Goal: Find specific page/section: Find specific page/section

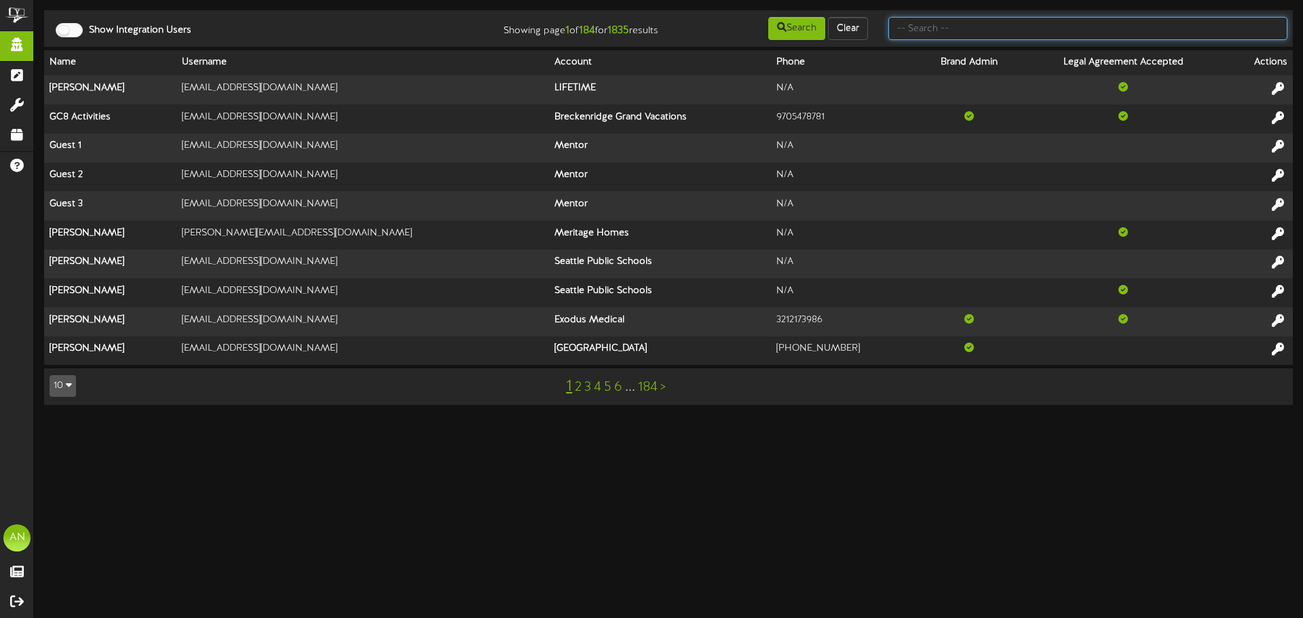
click at [932, 33] on input "text" at bounding box center [1087, 28] width 399 height 23
type input "client"
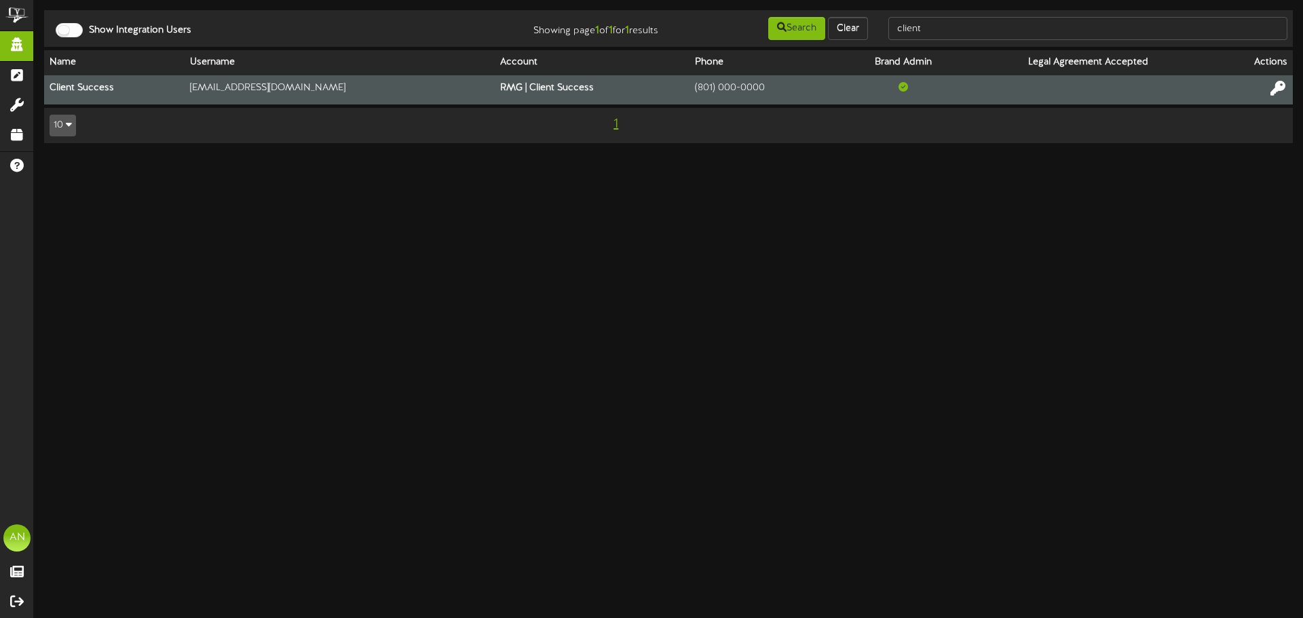
click at [1280, 84] on icon at bounding box center [1277, 88] width 15 height 15
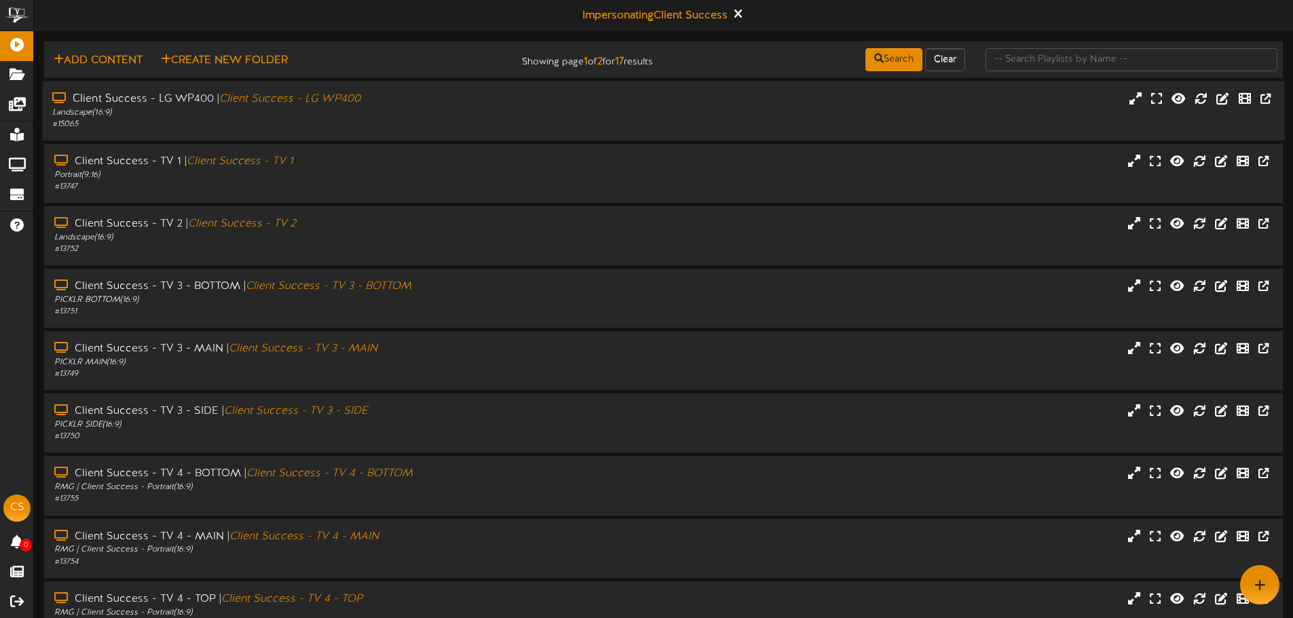
click at [195, 128] on div "# 15065" at bounding box center [300, 125] width 497 height 12
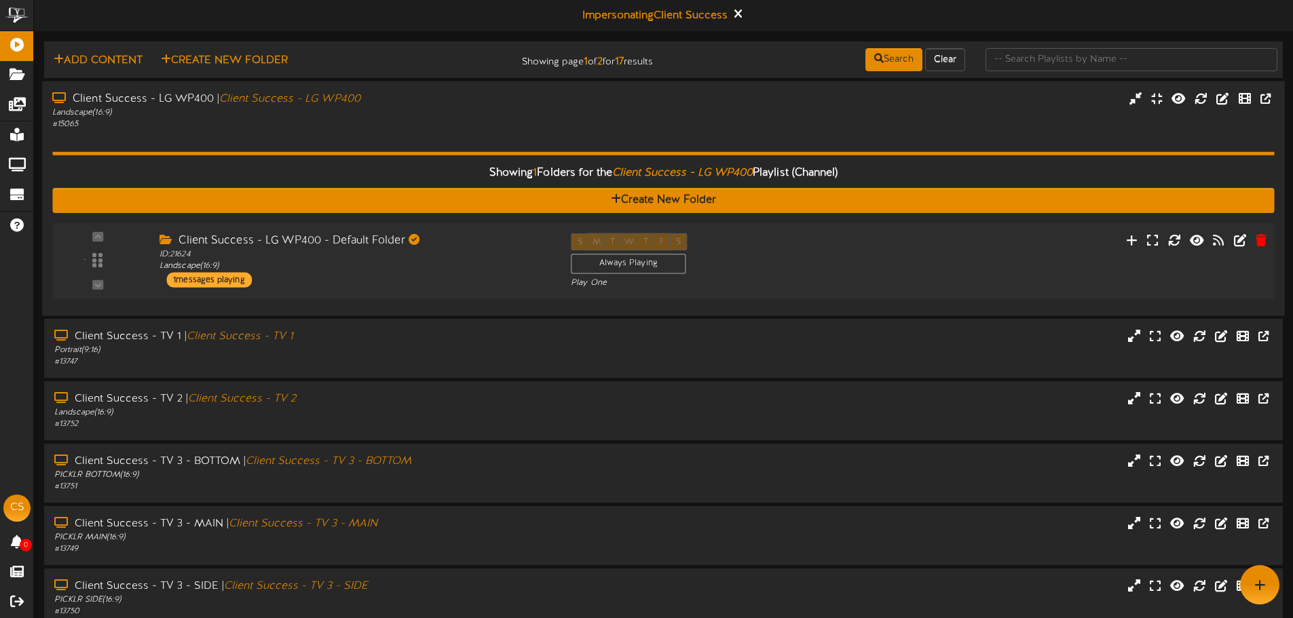
click at [335, 272] on div "Client Success - LG WP400 - Default Folder ID: 21624 Landscape ( 16:9 ) 1 messa…" at bounding box center [354, 260] width 411 height 54
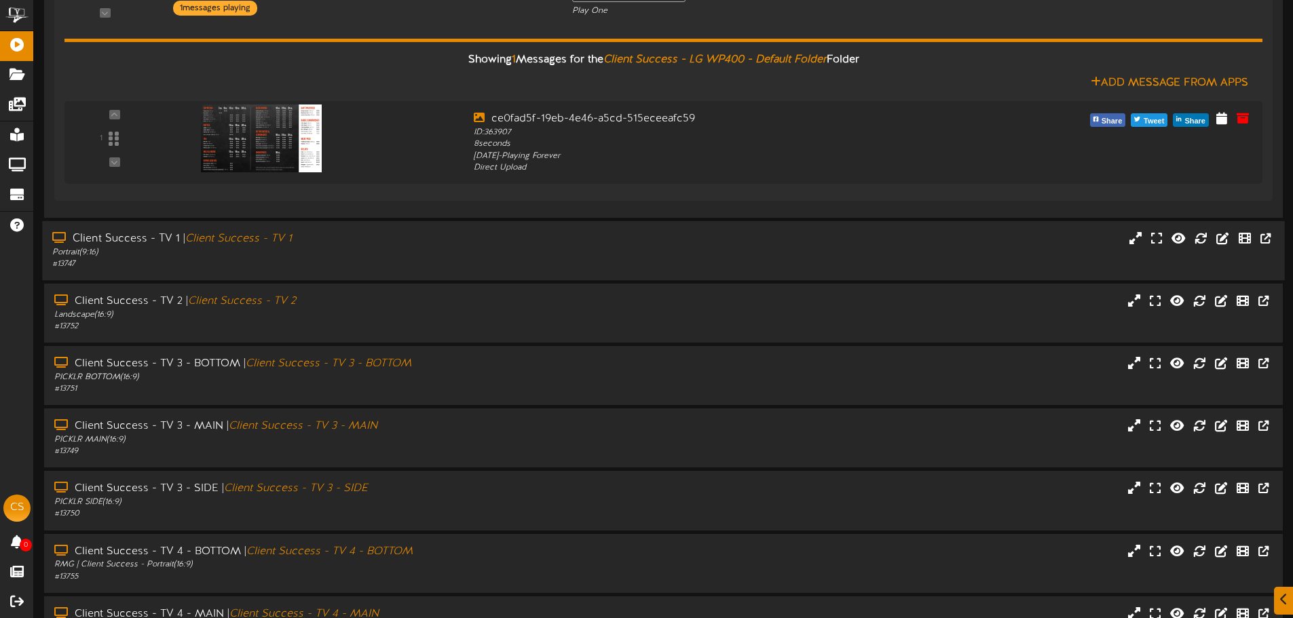
click at [354, 253] on div "Portrait ( 9:16 )" at bounding box center [300, 253] width 497 height 12
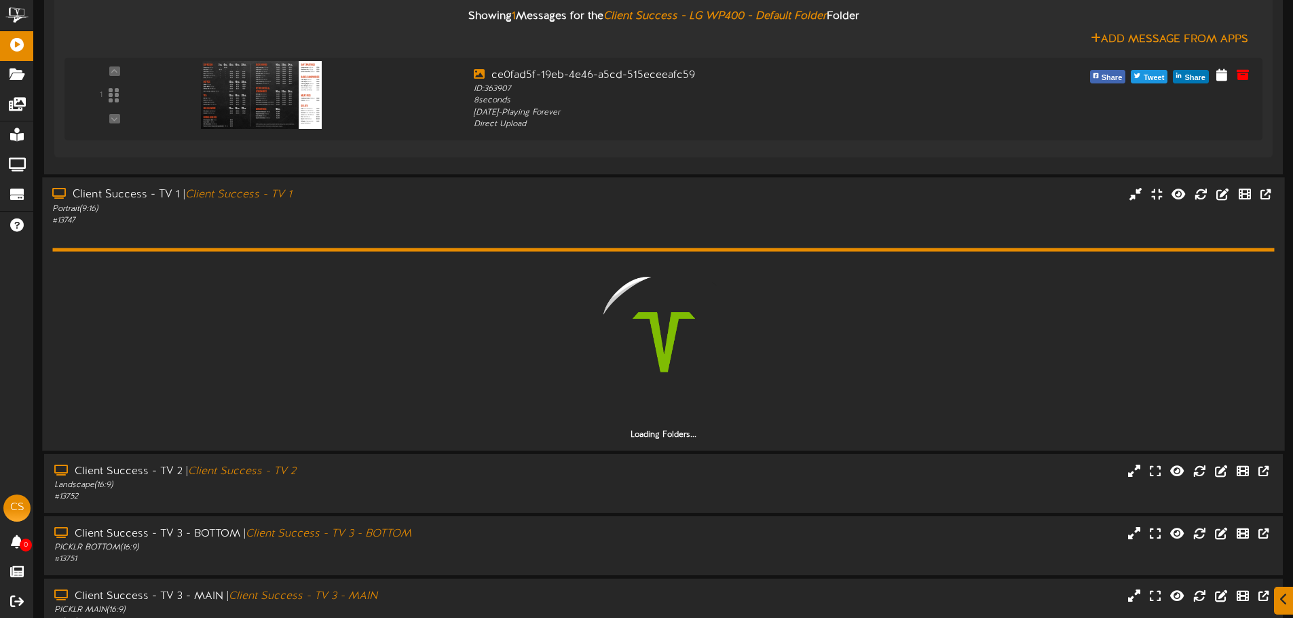
scroll to position [407, 0]
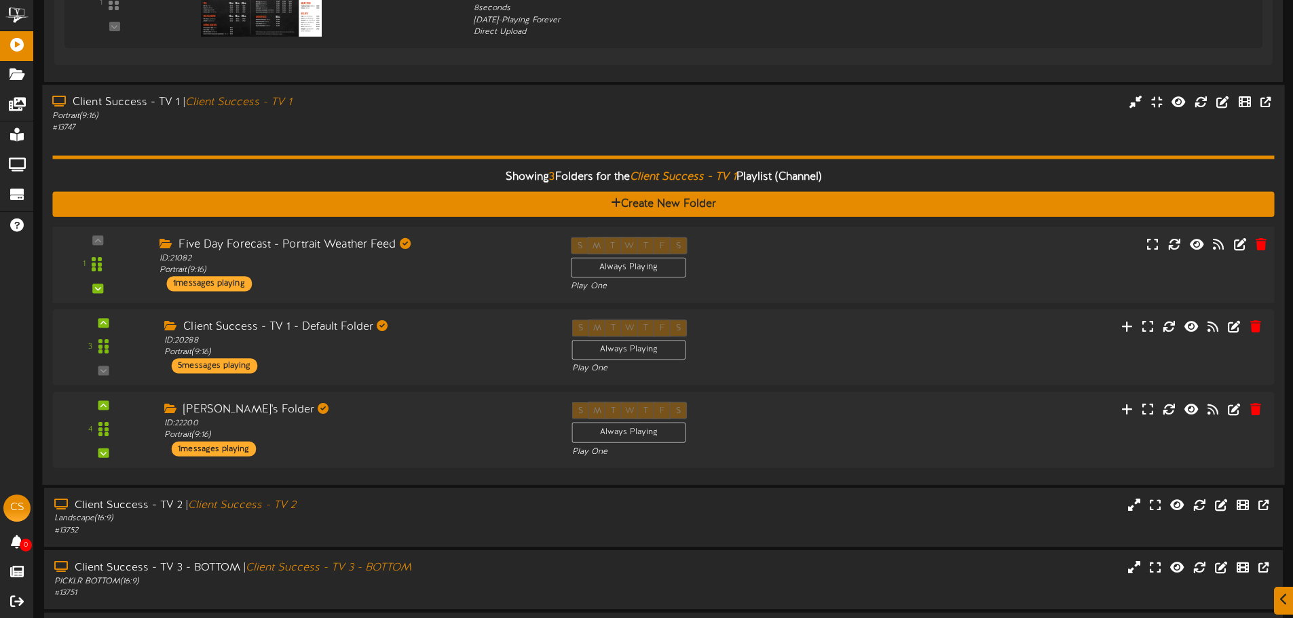
click at [411, 290] on div "Five Day Forecast - Portrait Weather Feed ID: 21082 Portrait ( 9:16 ) 1 message…" at bounding box center [354, 264] width 411 height 54
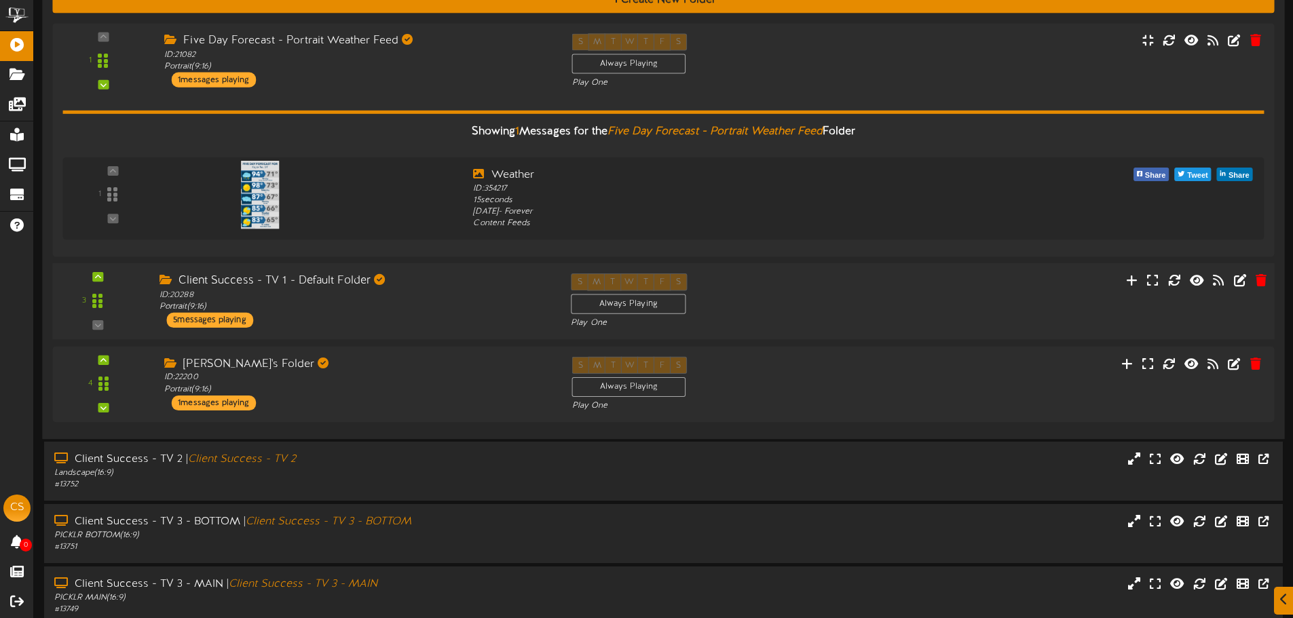
click at [424, 323] on div "Client Success - TV 1 - Default Folder ID: 20288 Portrait ( 9:16 ) 5 messages p…" at bounding box center [354, 300] width 411 height 54
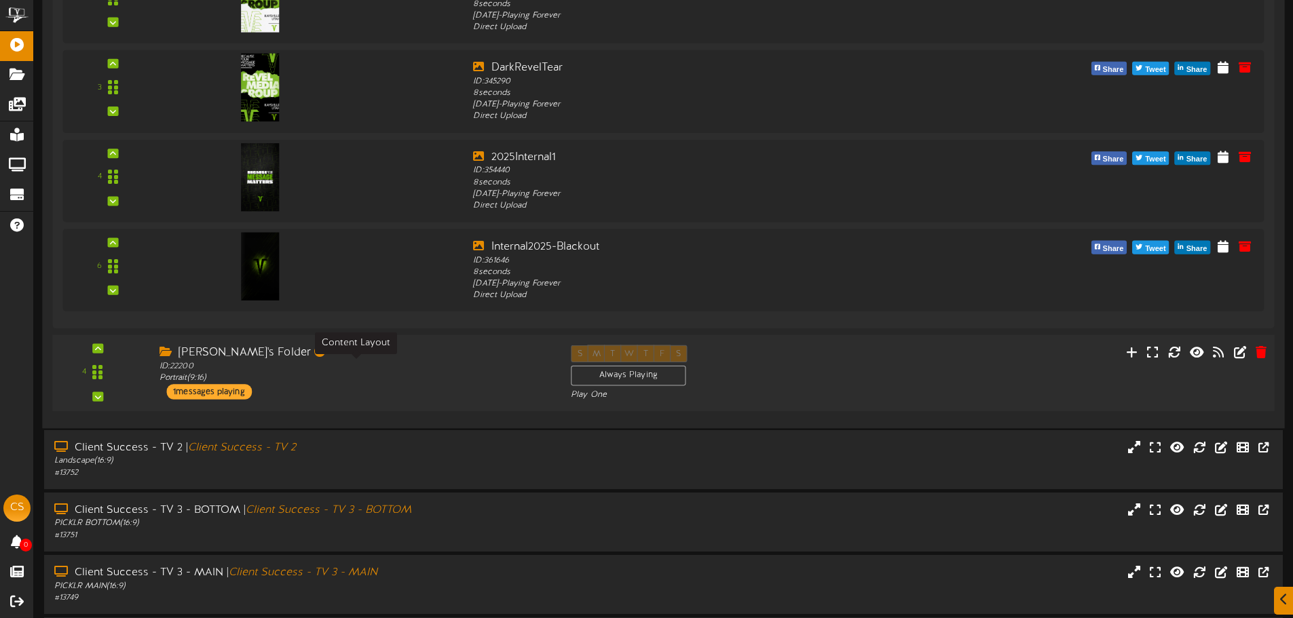
click at [415, 368] on div "ID: 22200 Portrait ( 9:16 )" at bounding box center [354, 373] width 391 height 24
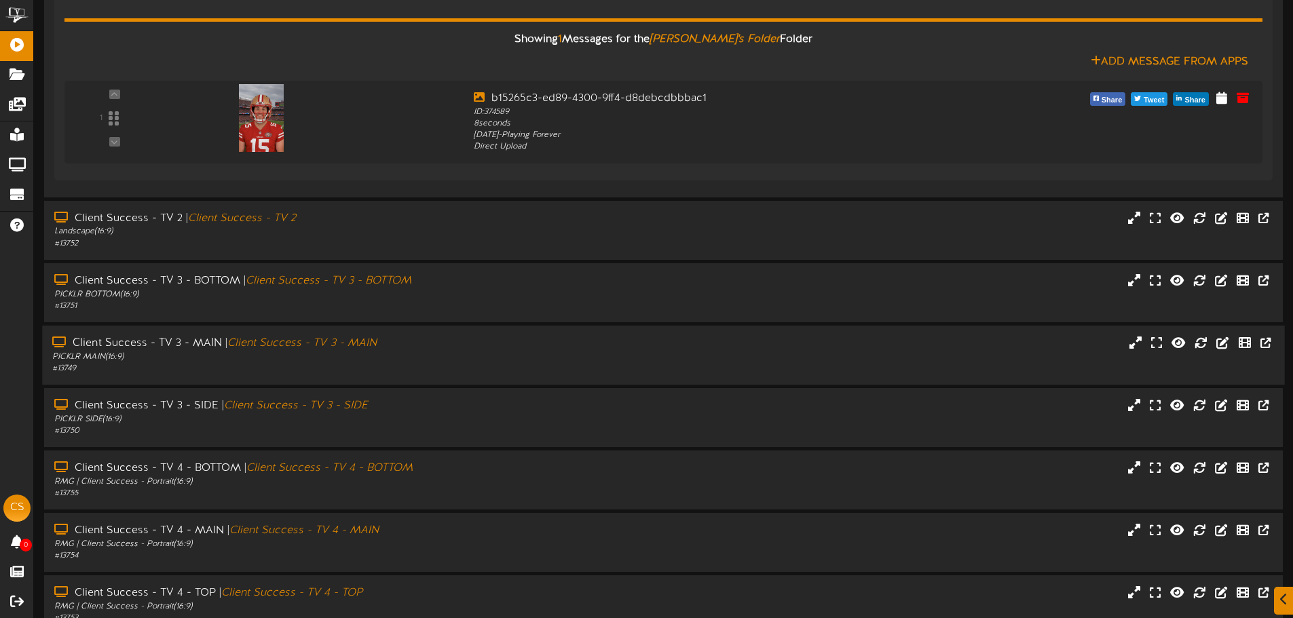
scroll to position [1559, 0]
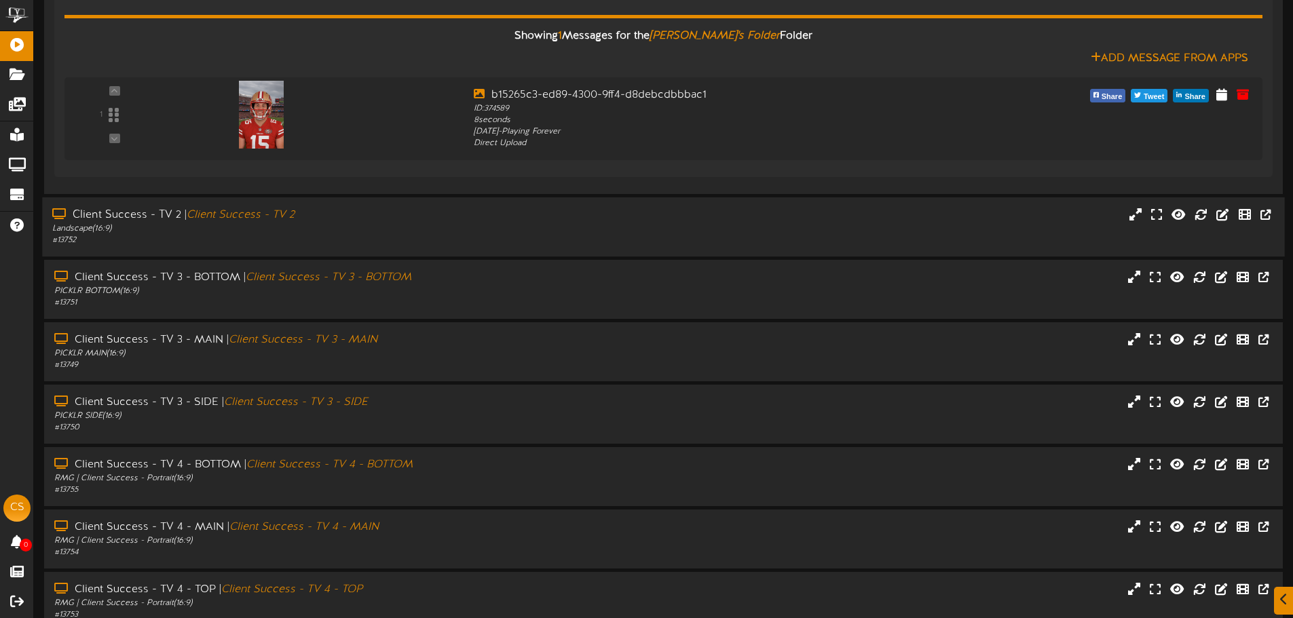
click at [446, 237] on div "# 13752" at bounding box center [300, 241] width 497 height 12
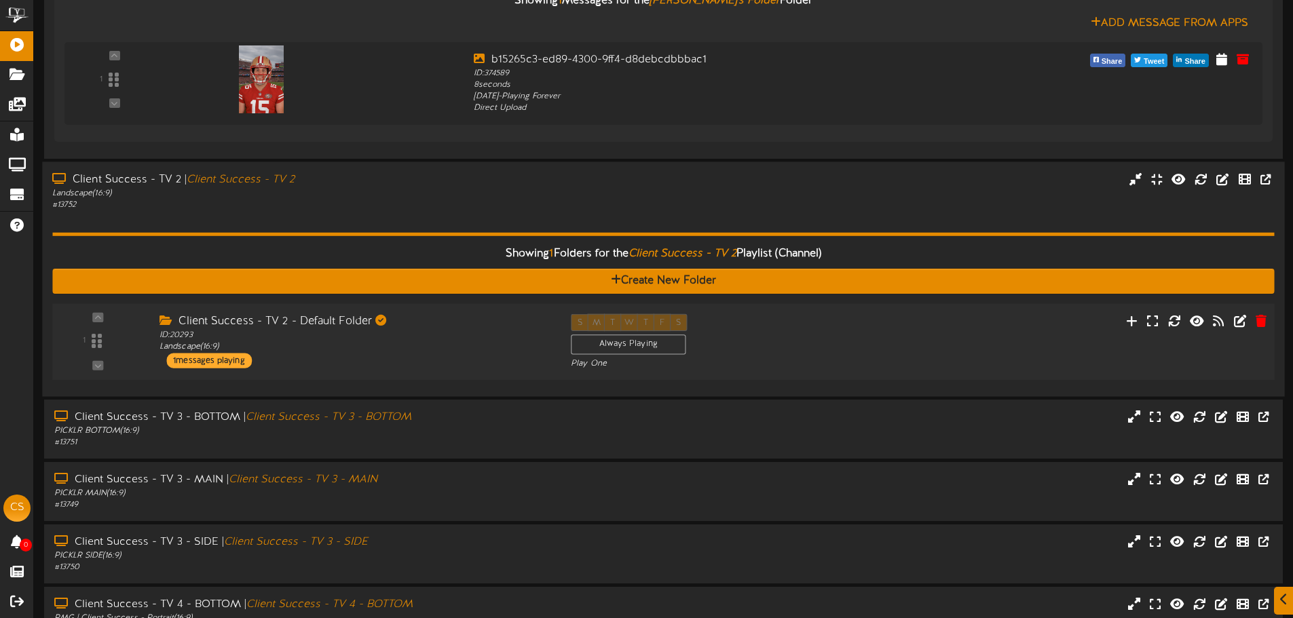
scroll to position [1627, 0]
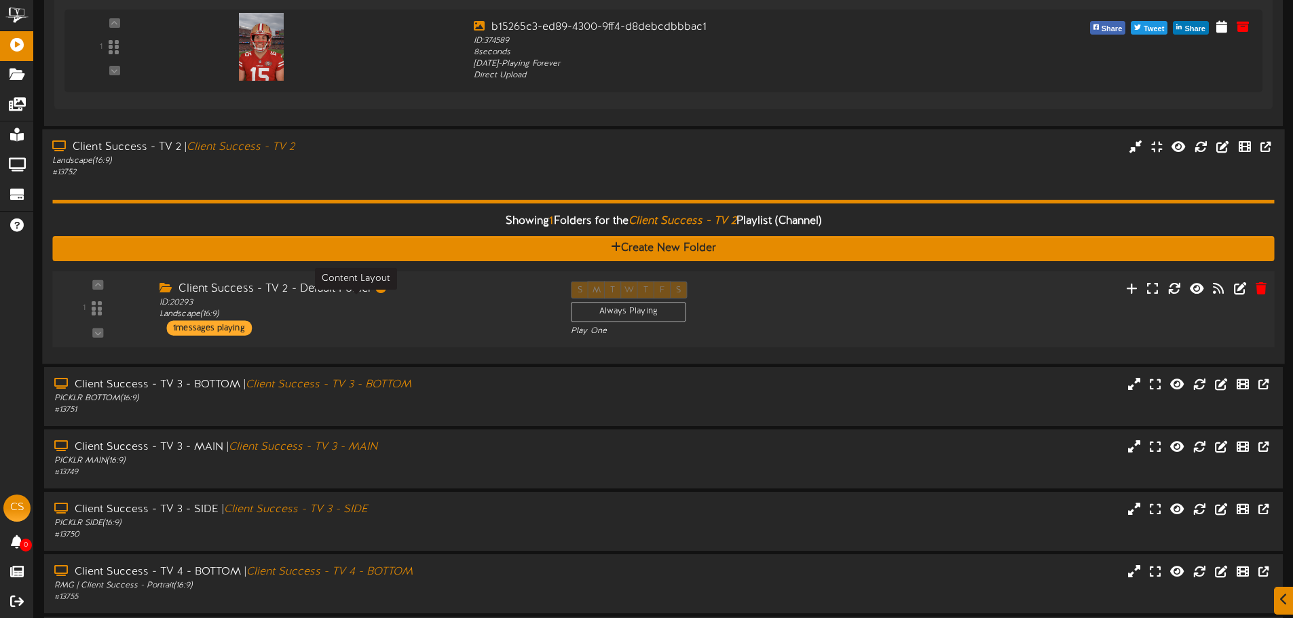
click at [450, 300] on div "ID: 20293 Landscape ( 16:9 )" at bounding box center [354, 309] width 391 height 24
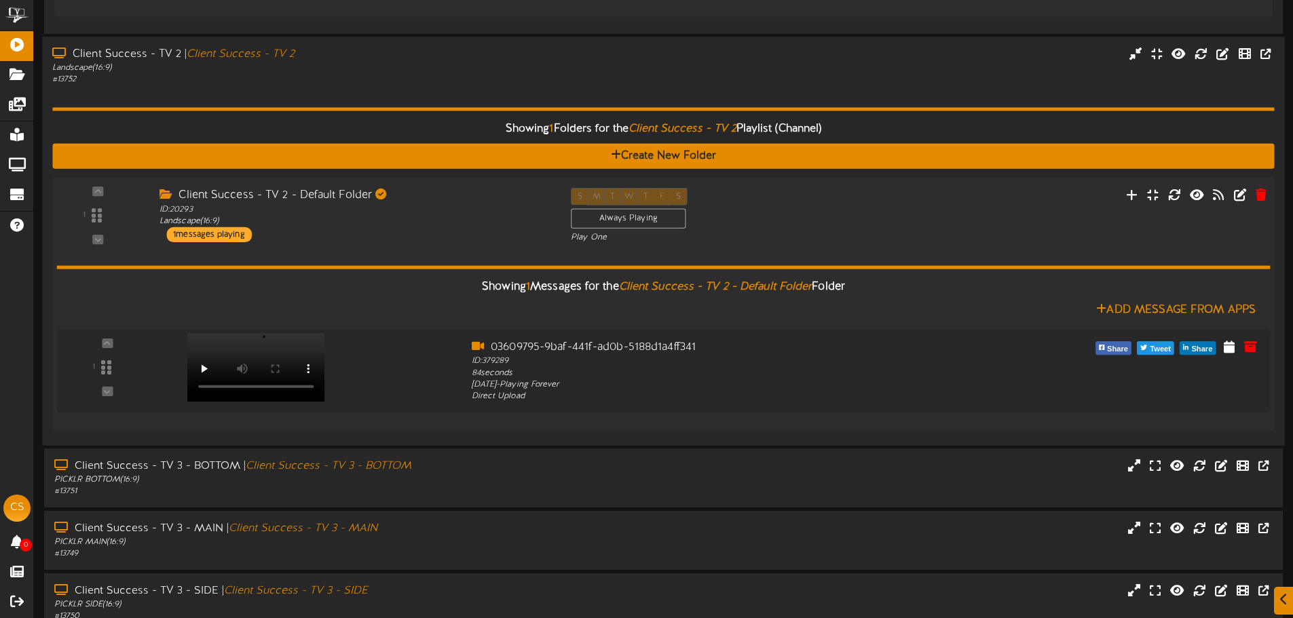
scroll to position [1831, 0]
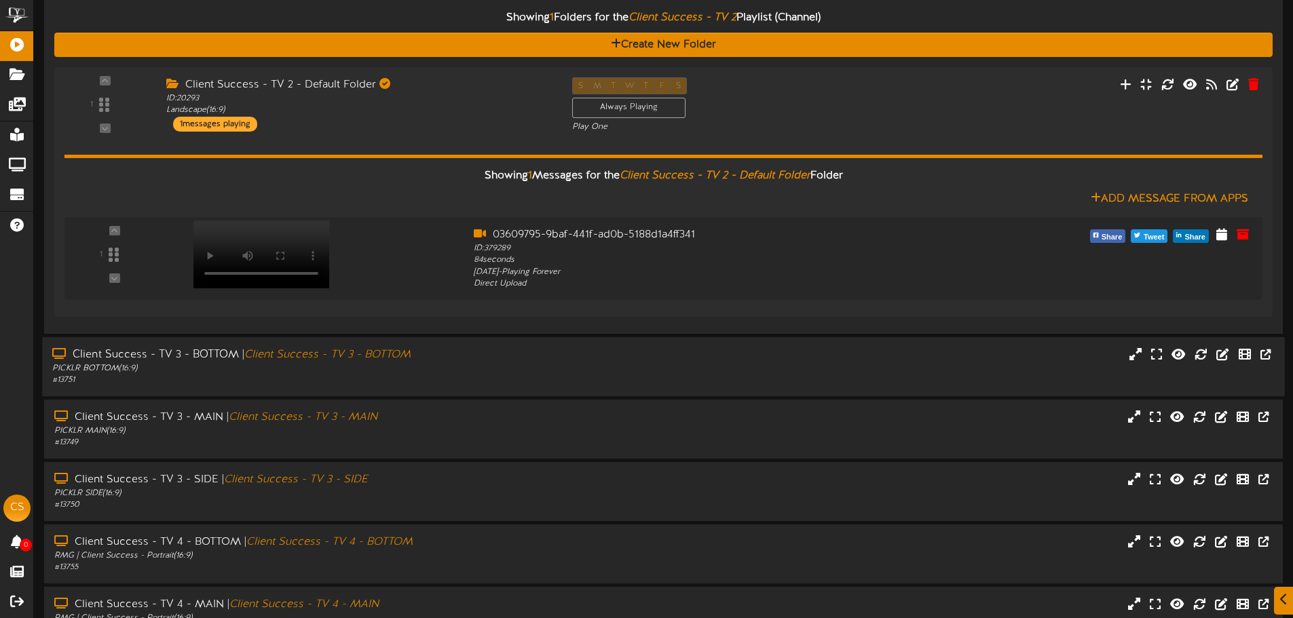
click at [434, 369] on div "PICKLR BOTTOM ( 16:9 )" at bounding box center [300, 369] width 497 height 12
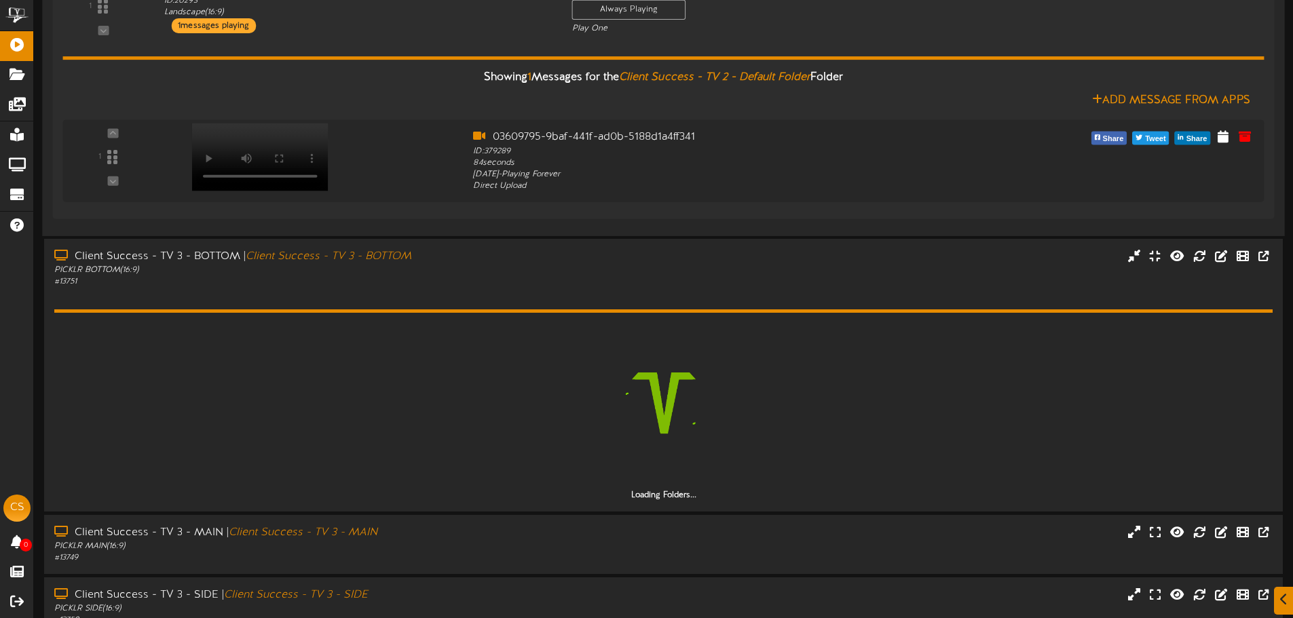
scroll to position [2170, 0]
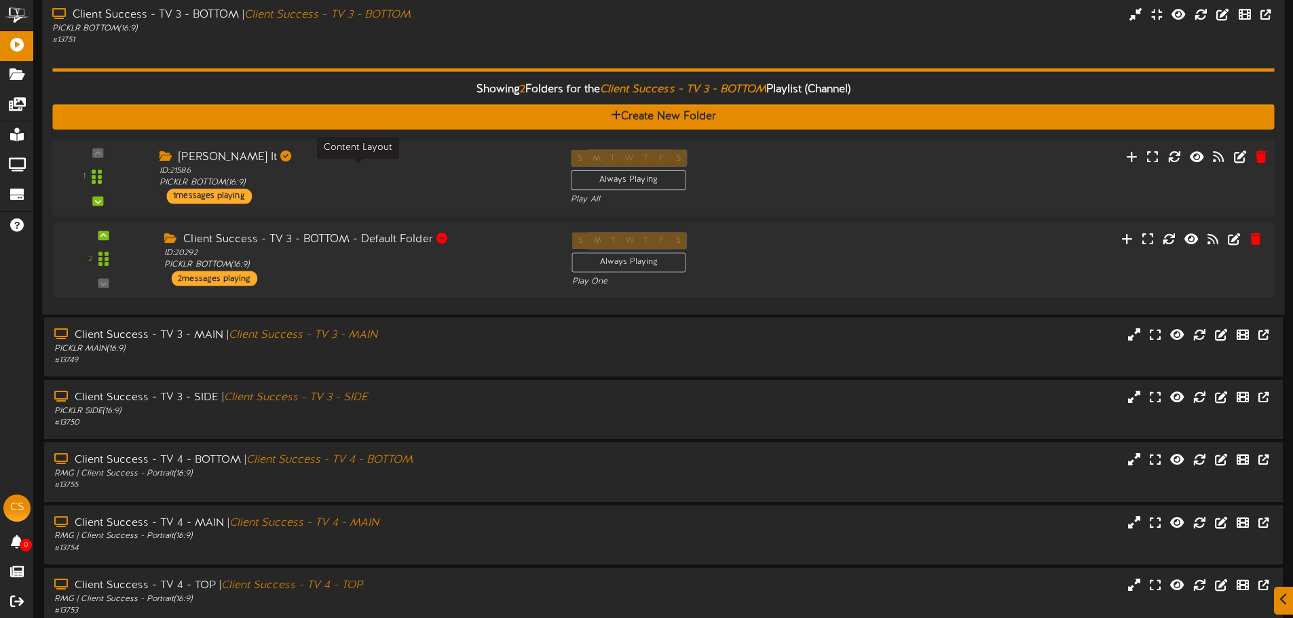
click at [330, 187] on div "ID: 21586 PICKLR BOTTOM ( 16:9 )" at bounding box center [354, 177] width 391 height 24
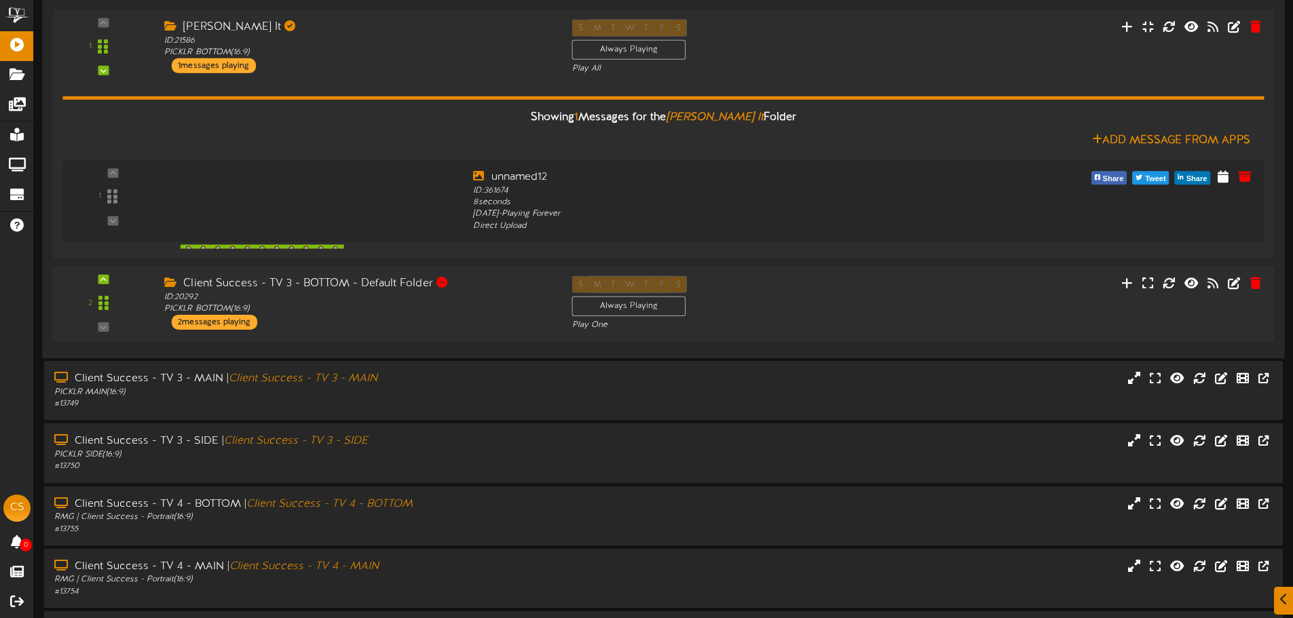
scroll to position [2306, 0]
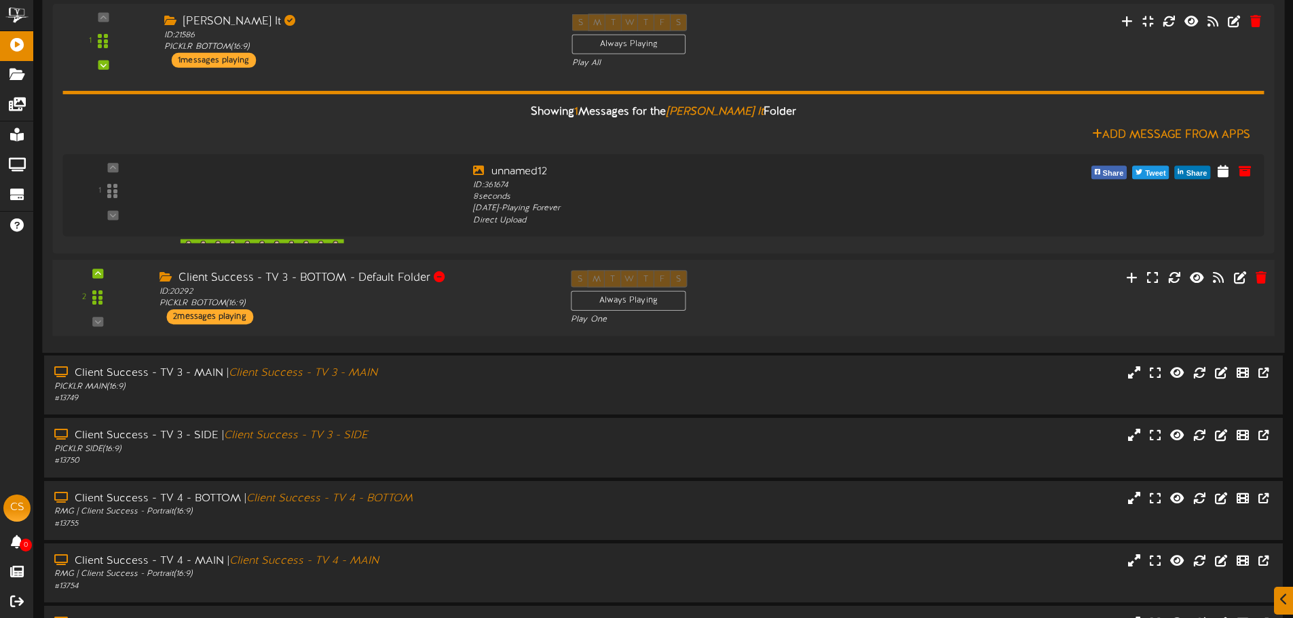
click at [381, 330] on div "2 ID: 20292" at bounding box center [663, 298] width 1234 height 77
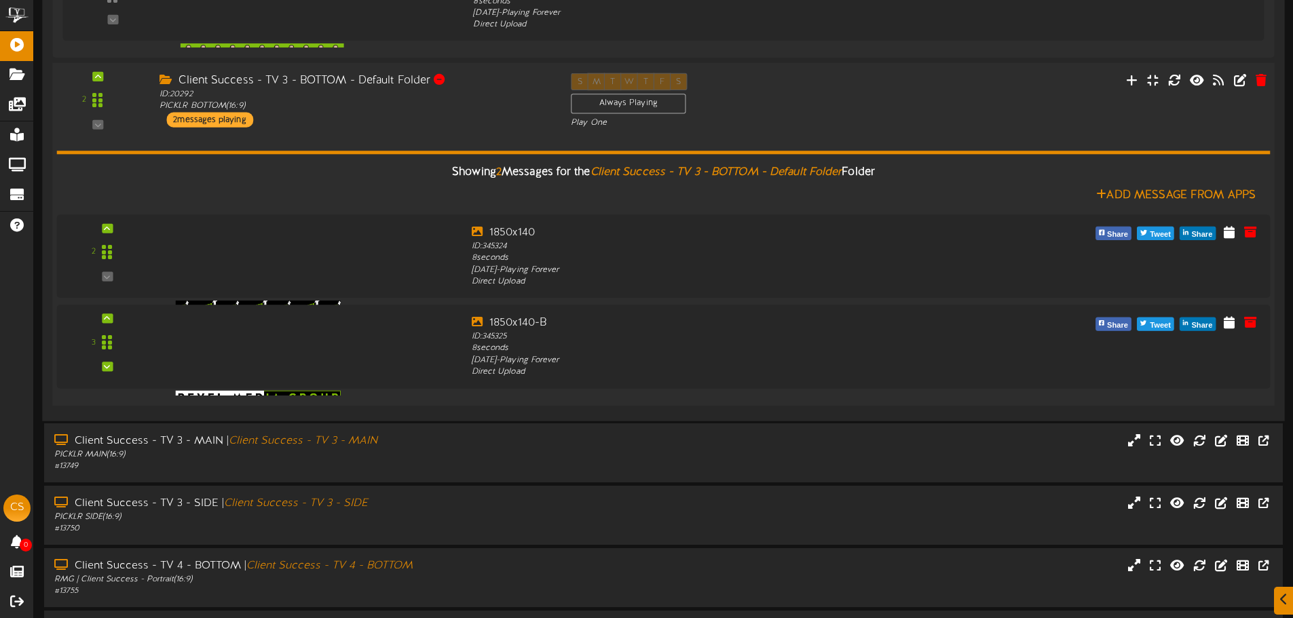
scroll to position [2509, 0]
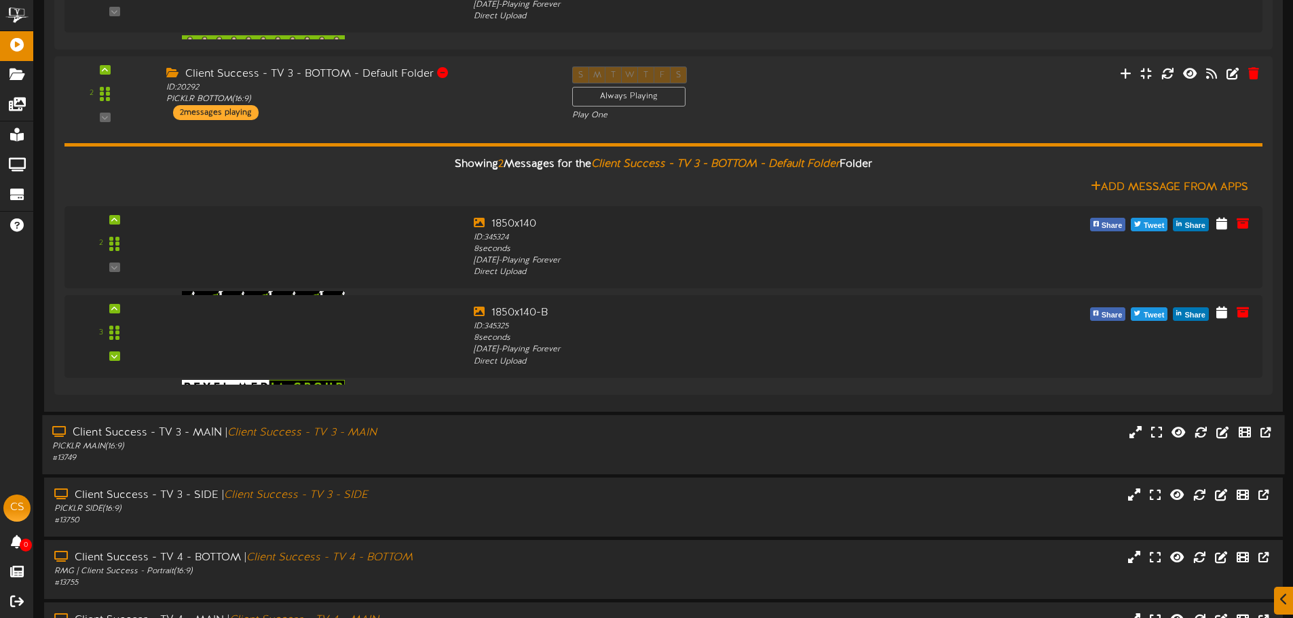
click at [425, 446] on div "PICKLR MAIN ( 16:9 )" at bounding box center [300, 447] width 497 height 12
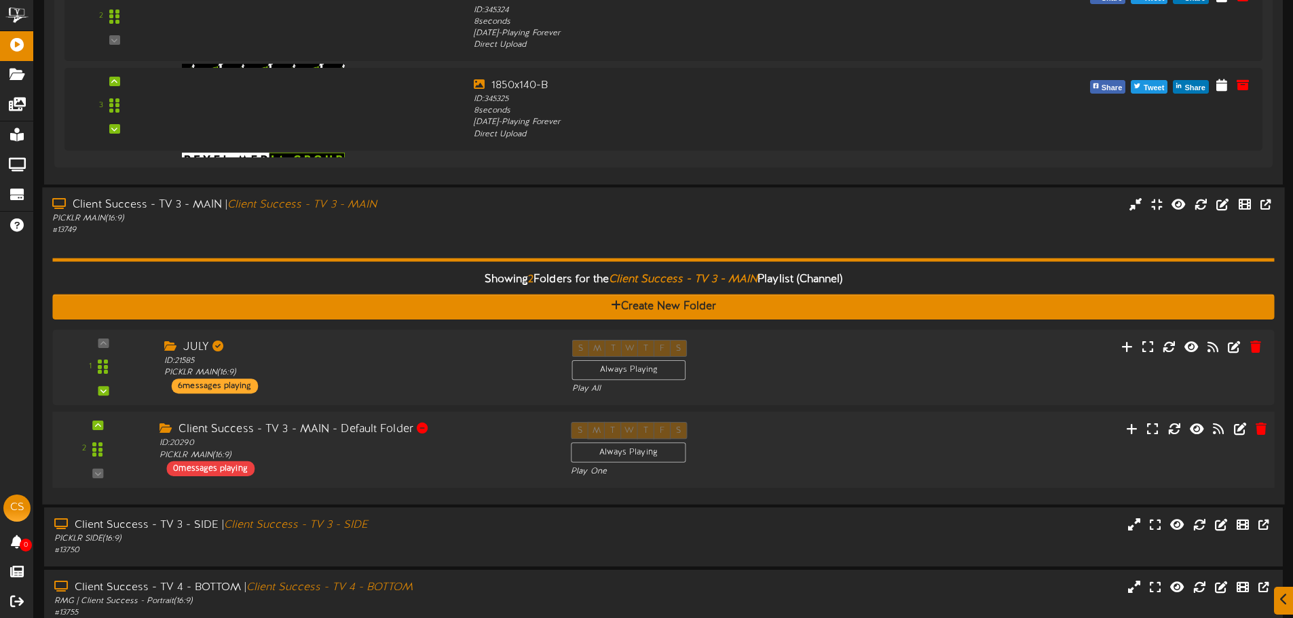
scroll to position [2781, 0]
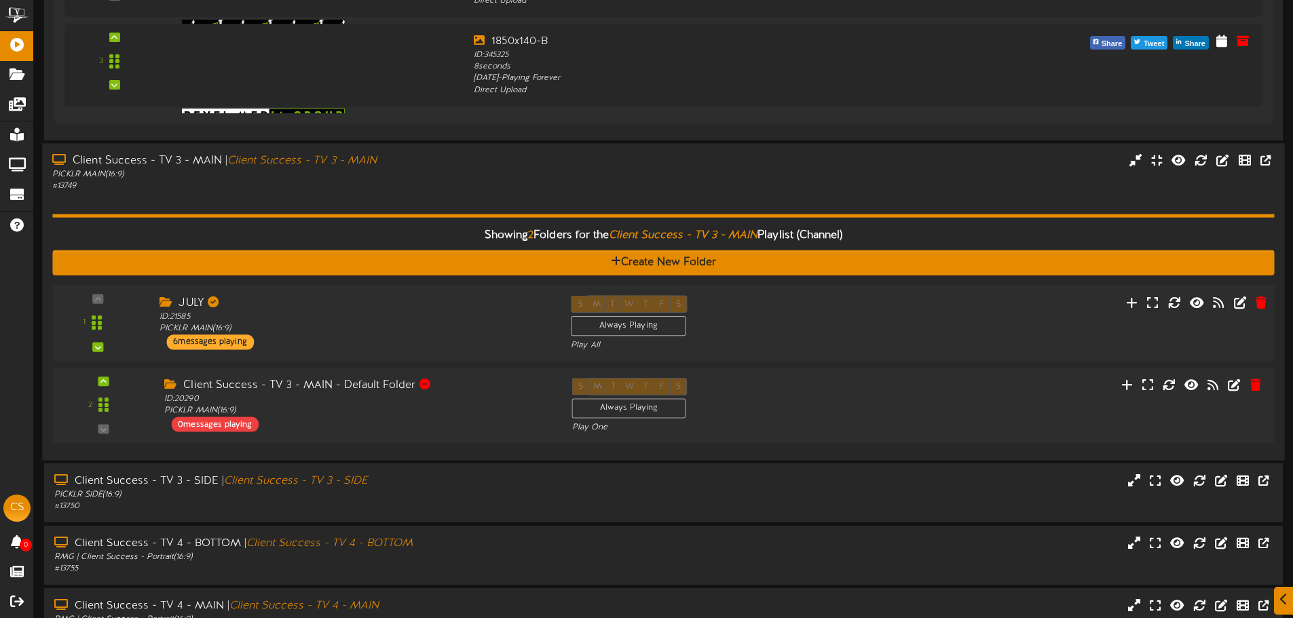
click at [386, 341] on div "JULY ID: 21585 PICKLR MAIN ( 16:9 ) 6 messages playing" at bounding box center [354, 322] width 411 height 54
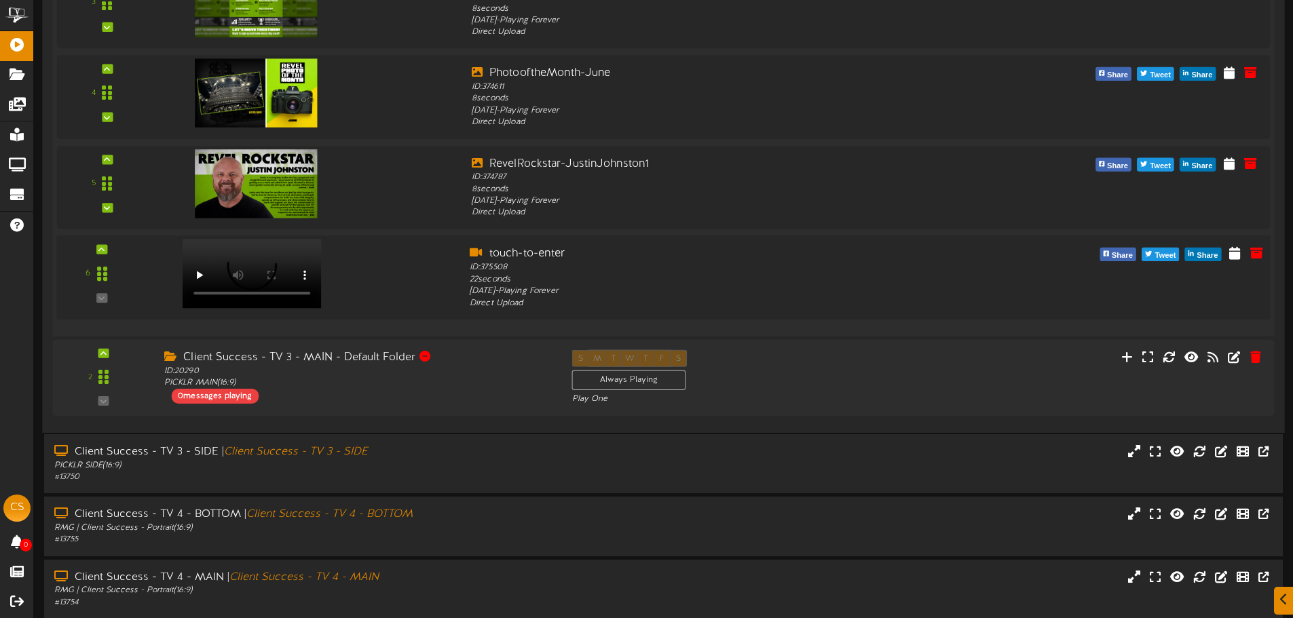
scroll to position [3459, 0]
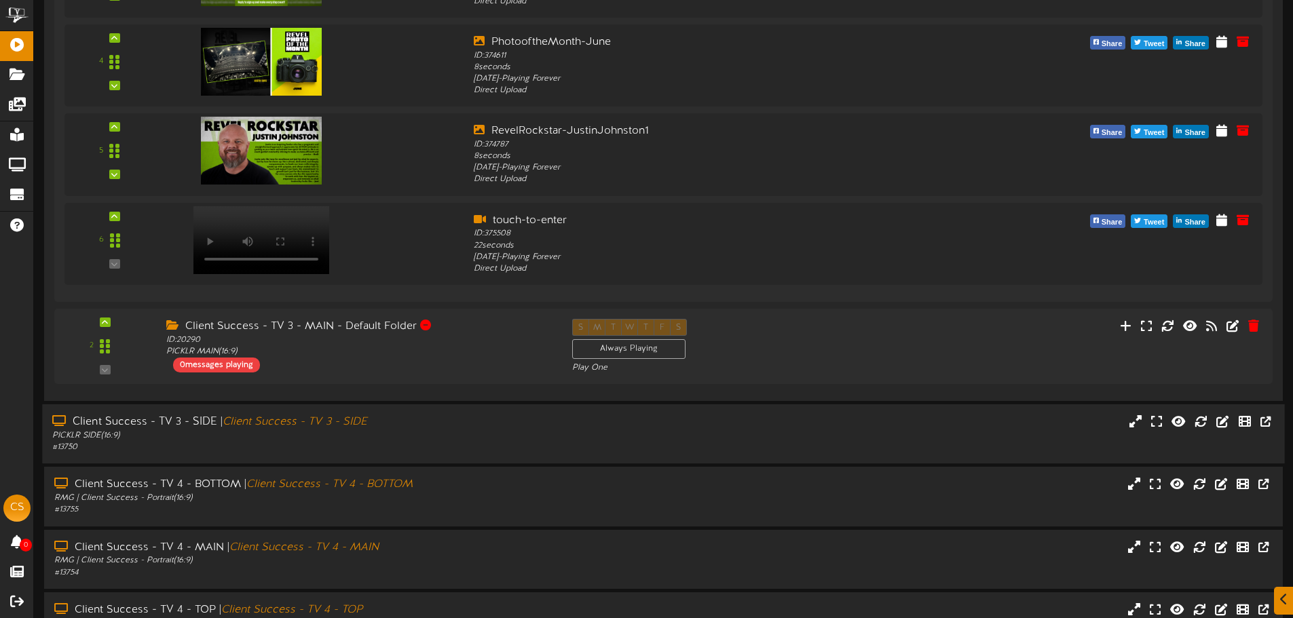
click at [413, 432] on div "PICKLR SIDE ( 16:9 )" at bounding box center [300, 436] width 497 height 12
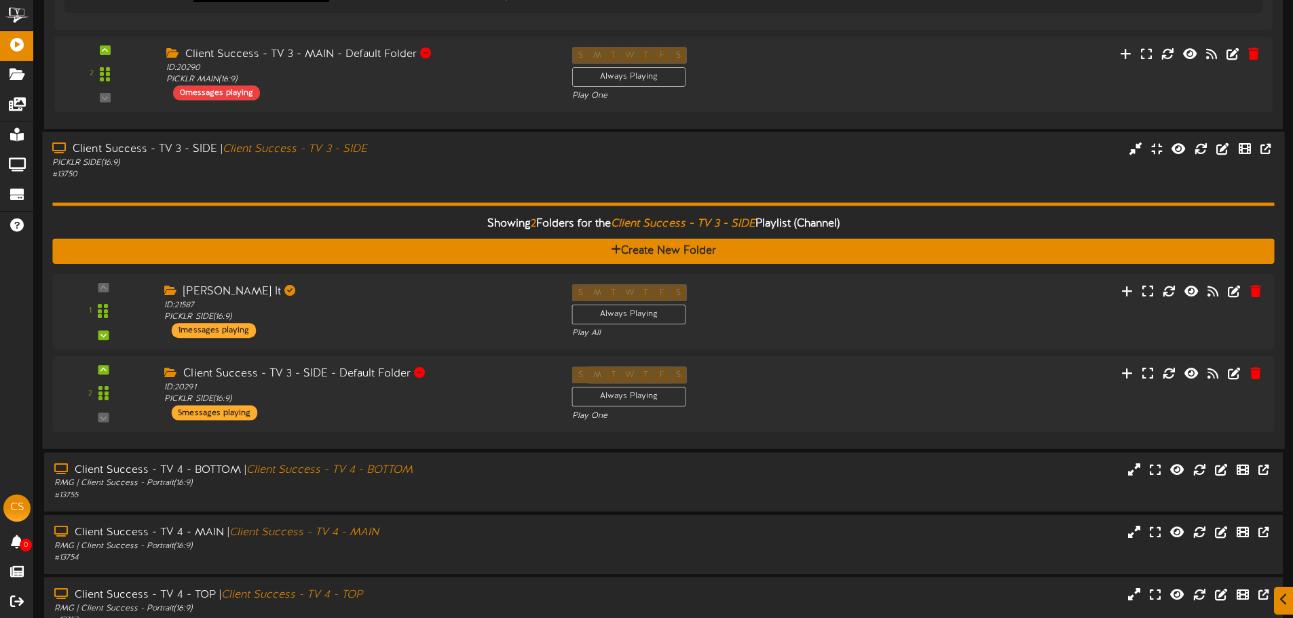
scroll to position [3798, 0]
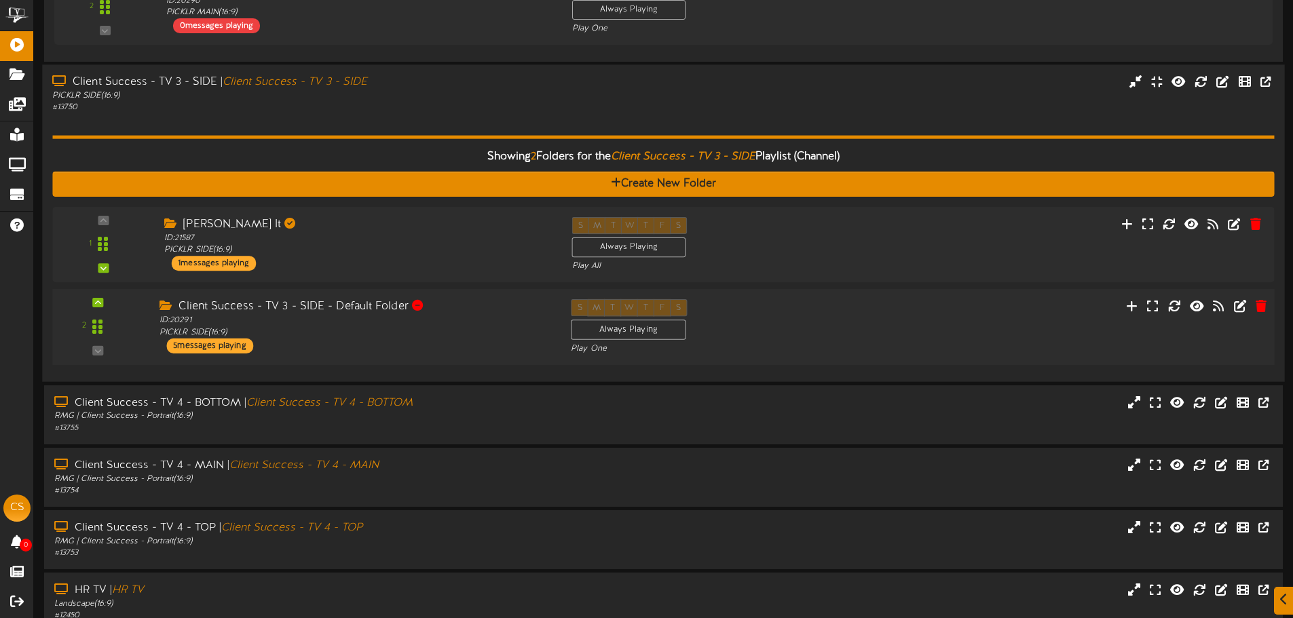
click at [349, 339] on div "Client Success - TV 3 - SIDE - Default Folder ID: 20291 PICKLR SIDE ( 16:9 ) 5 …" at bounding box center [354, 326] width 411 height 54
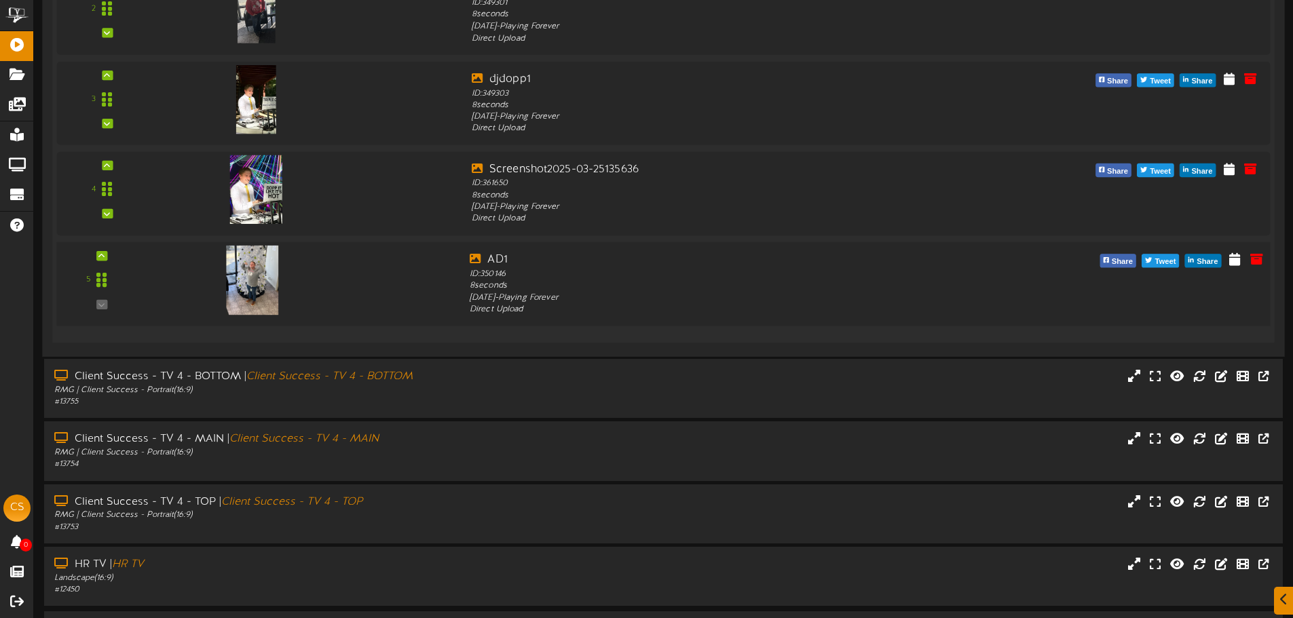
scroll to position [4398, 0]
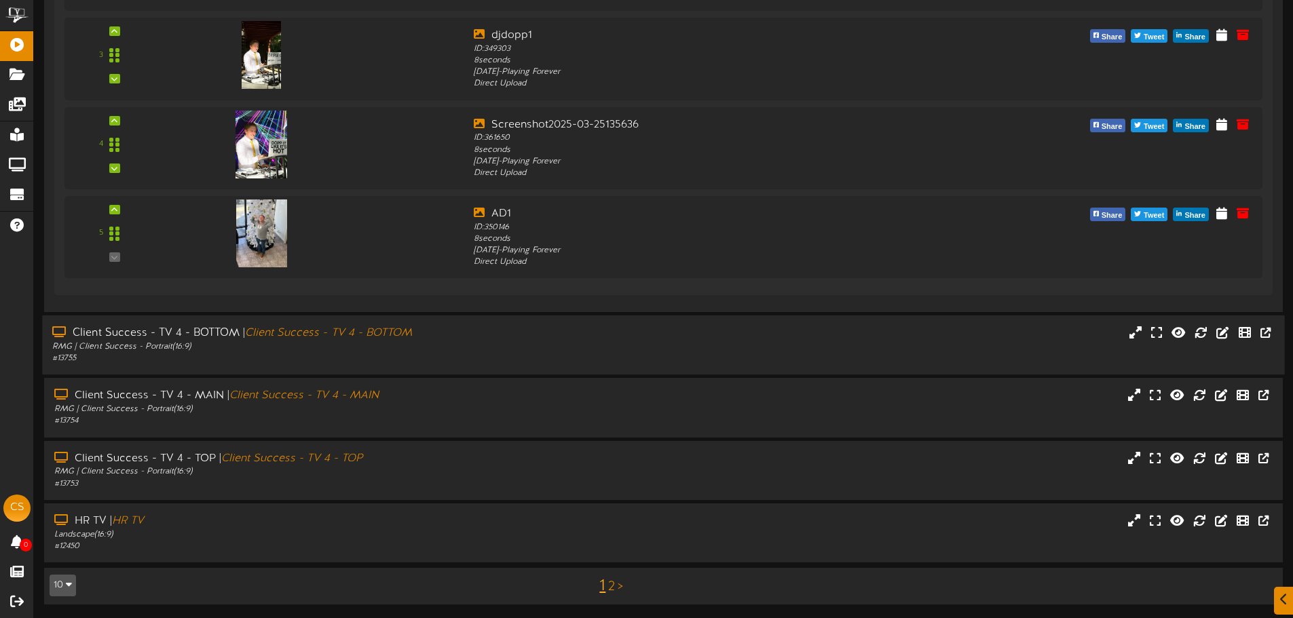
click at [454, 342] on div "RMG | Client Success - Portrait ( 16:9 )" at bounding box center [300, 347] width 497 height 12
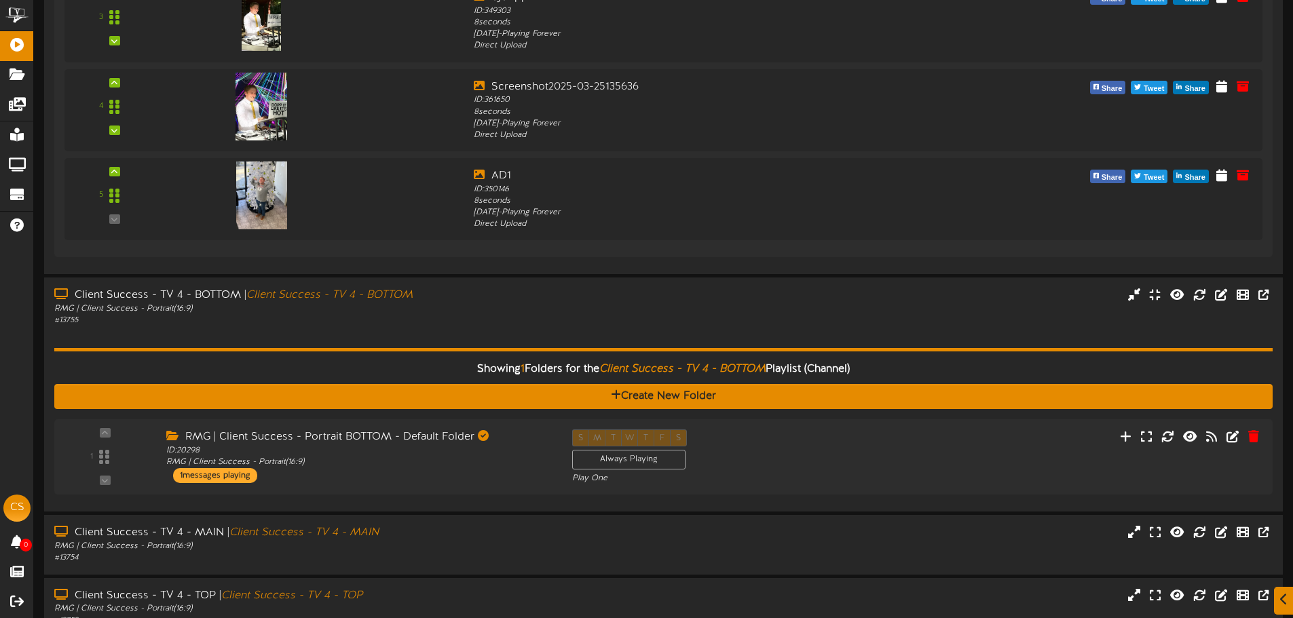
scroll to position [4534, 0]
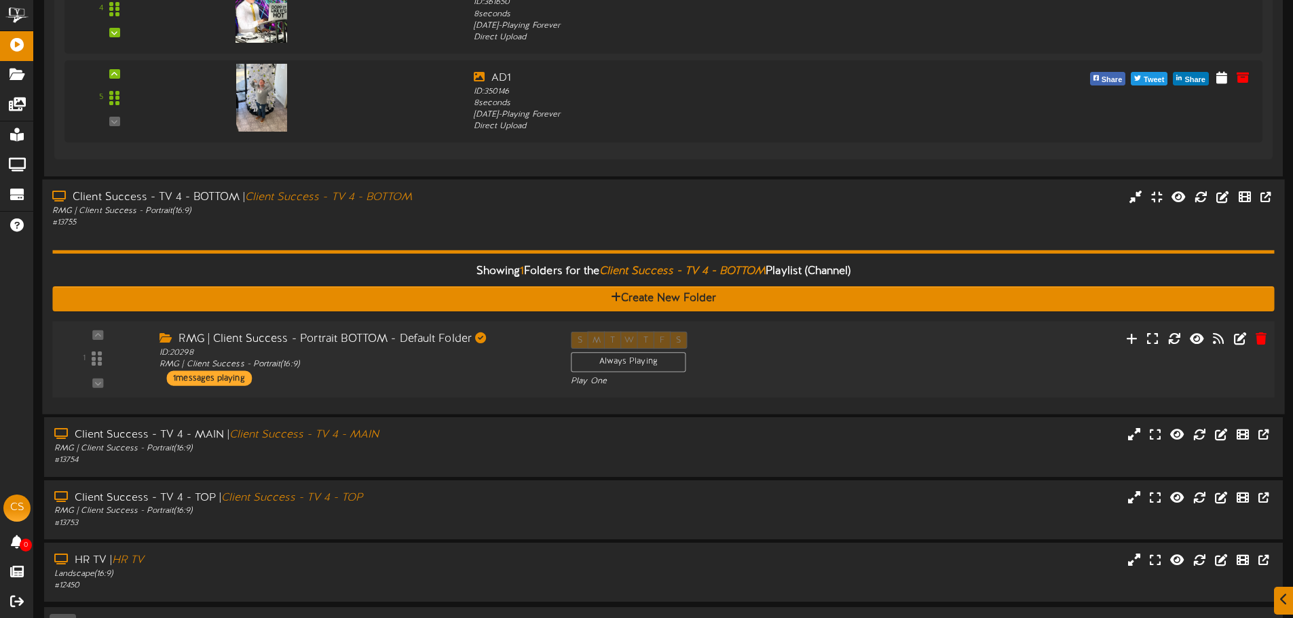
click at [410, 375] on div "RMG | Client Success - Portrait BOTTOM - Default Folder ID: 20298 RMG | Client …" at bounding box center [354, 359] width 411 height 54
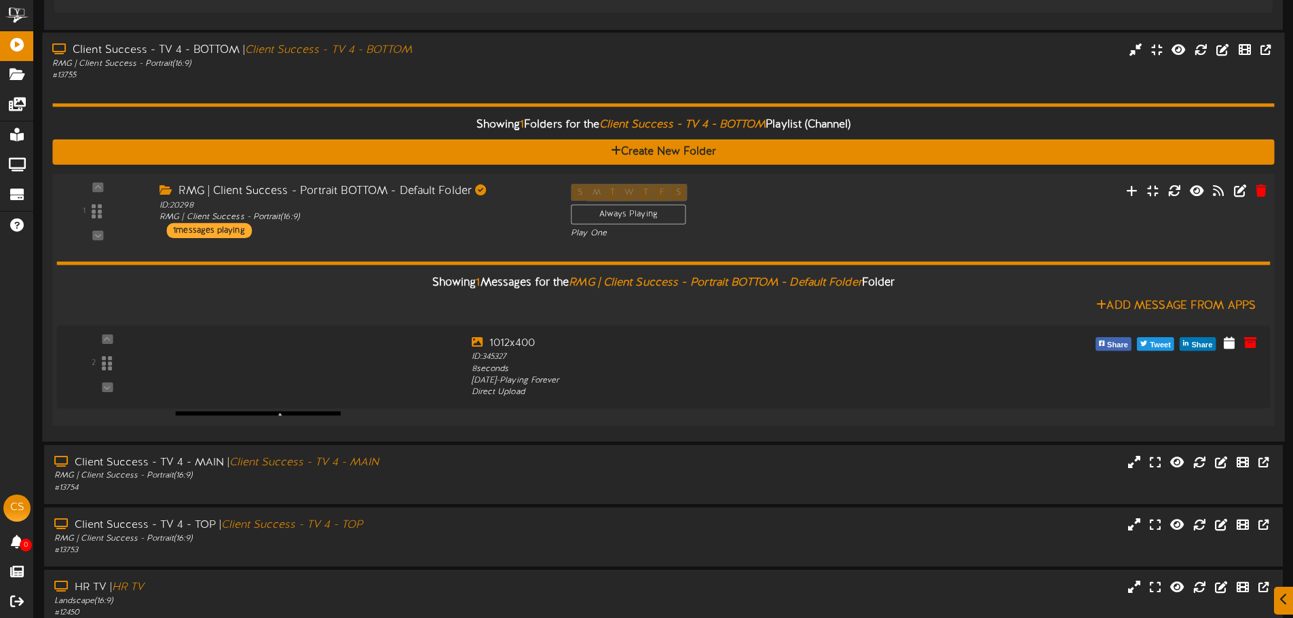
scroll to position [4747, 0]
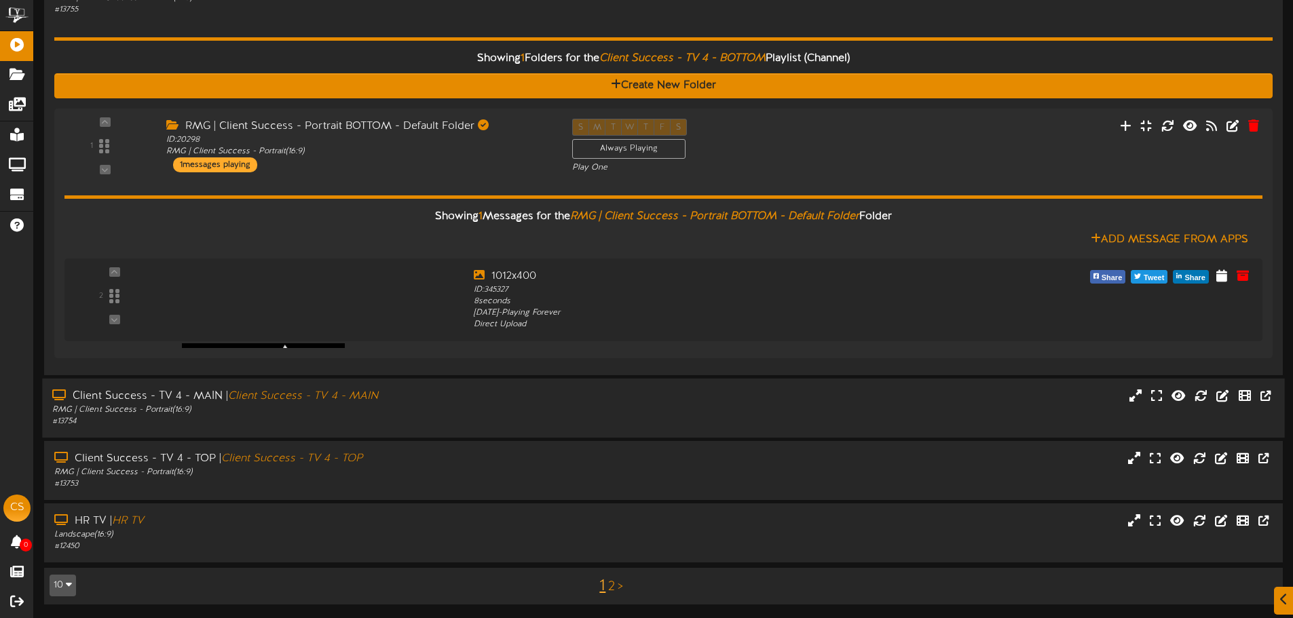
click at [411, 401] on div "Client Success - TV 4 - MAIN | Client Success - TV 4 - MAIN" at bounding box center [300, 396] width 497 height 16
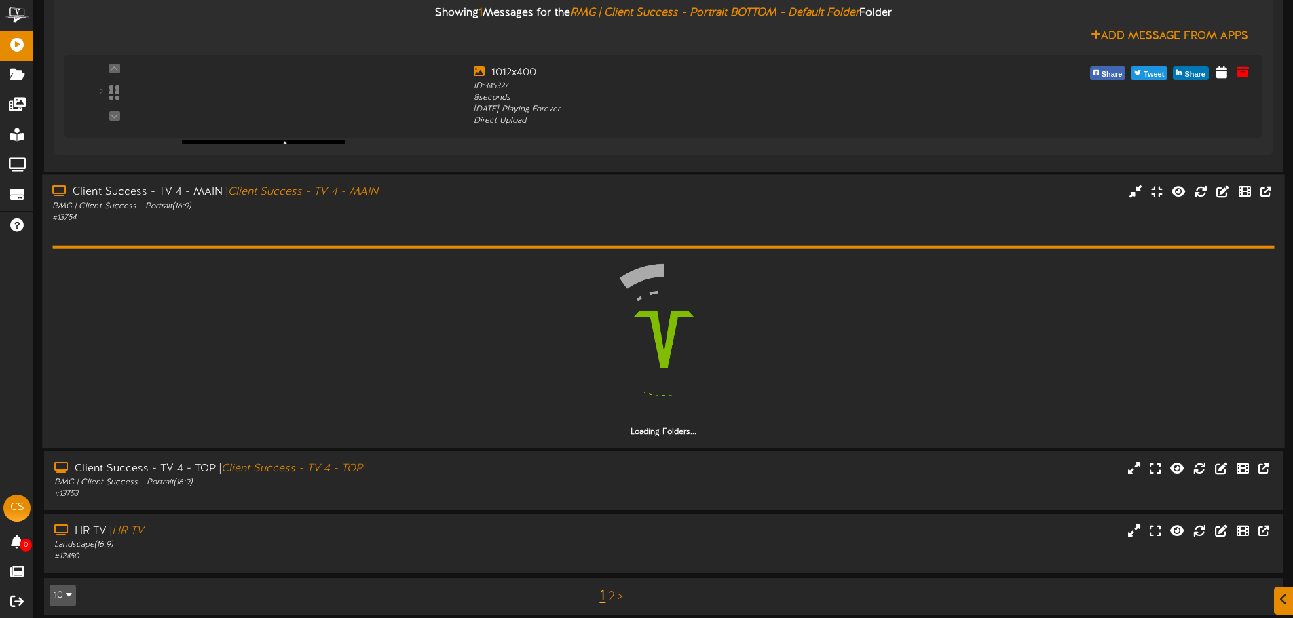
scroll to position [4922, 0]
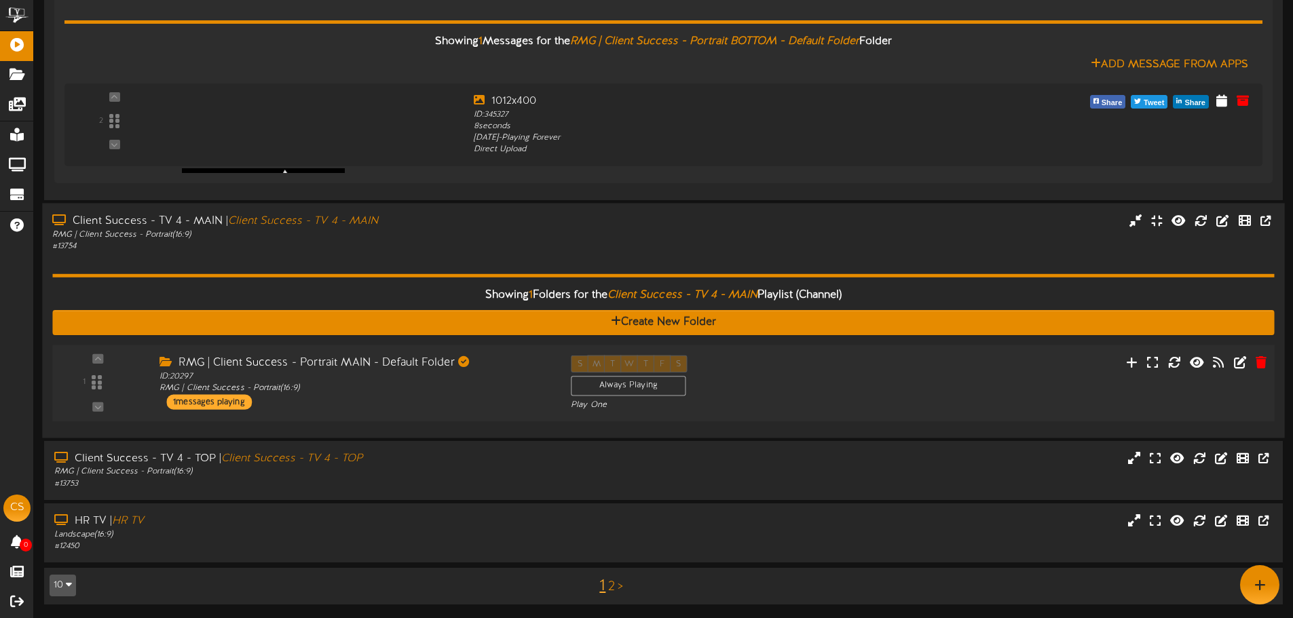
click at [365, 396] on div "RMG | Client Success - Portrait MAIN - Default Folder ID: 20297 RMG | Client Su…" at bounding box center [354, 382] width 411 height 54
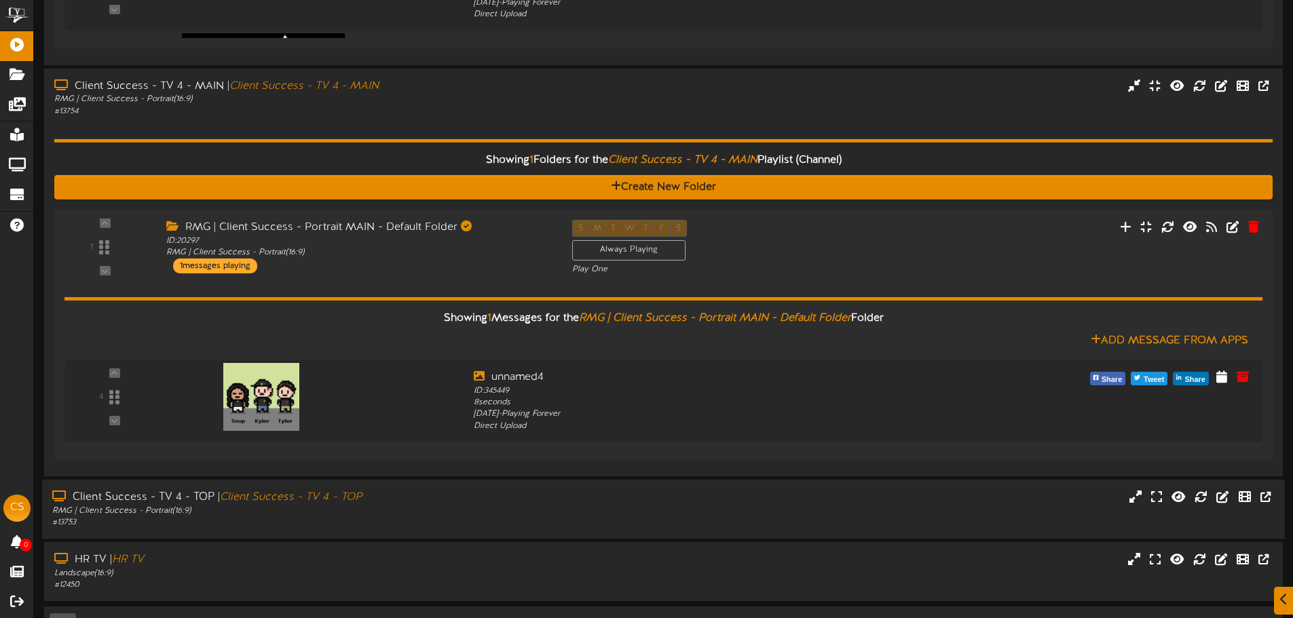
scroll to position [5086, 0]
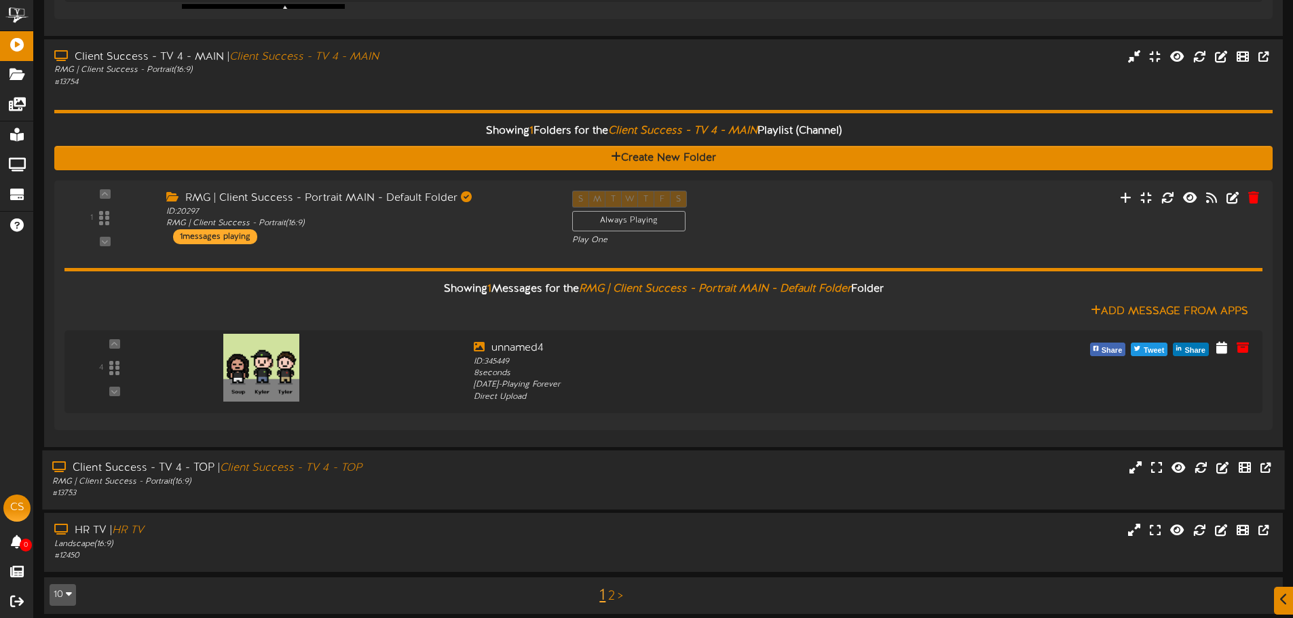
click at [416, 484] on div "RMG | Client Success - Portrait ( 16:9 )" at bounding box center [300, 482] width 497 height 12
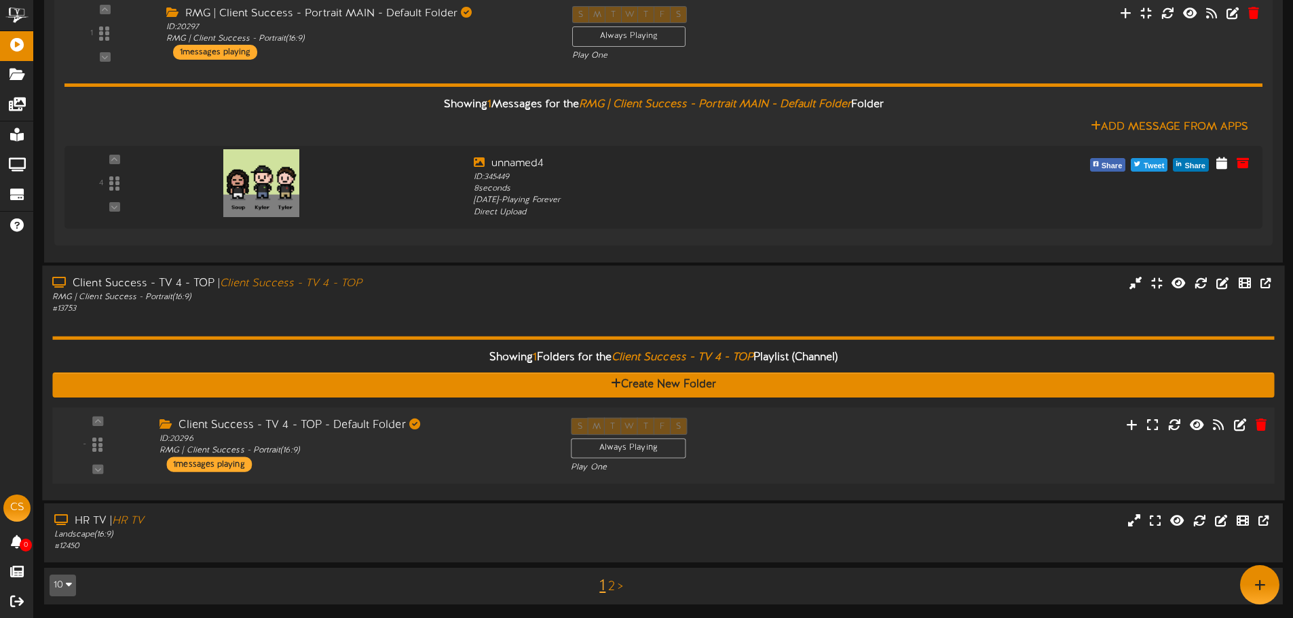
click at [382, 457] on div "Client Success - TV 4 - TOP - Default Folder ID: 20296 RMG | Client Success - P…" at bounding box center [354, 444] width 411 height 54
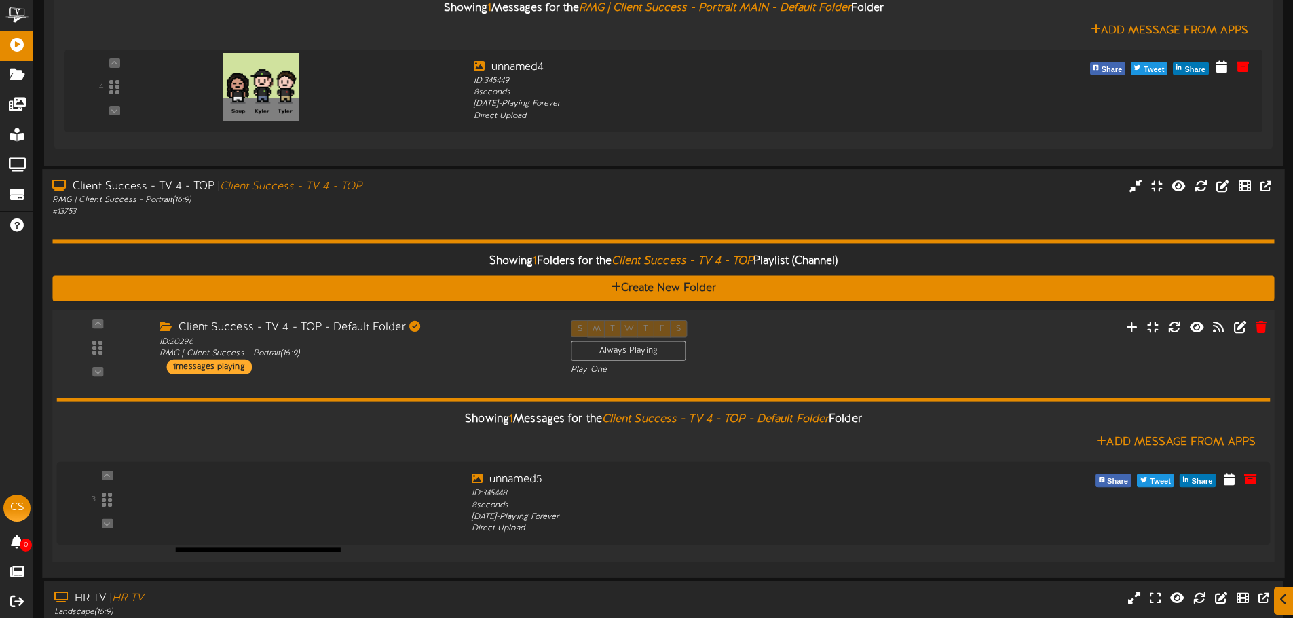
scroll to position [5445, 0]
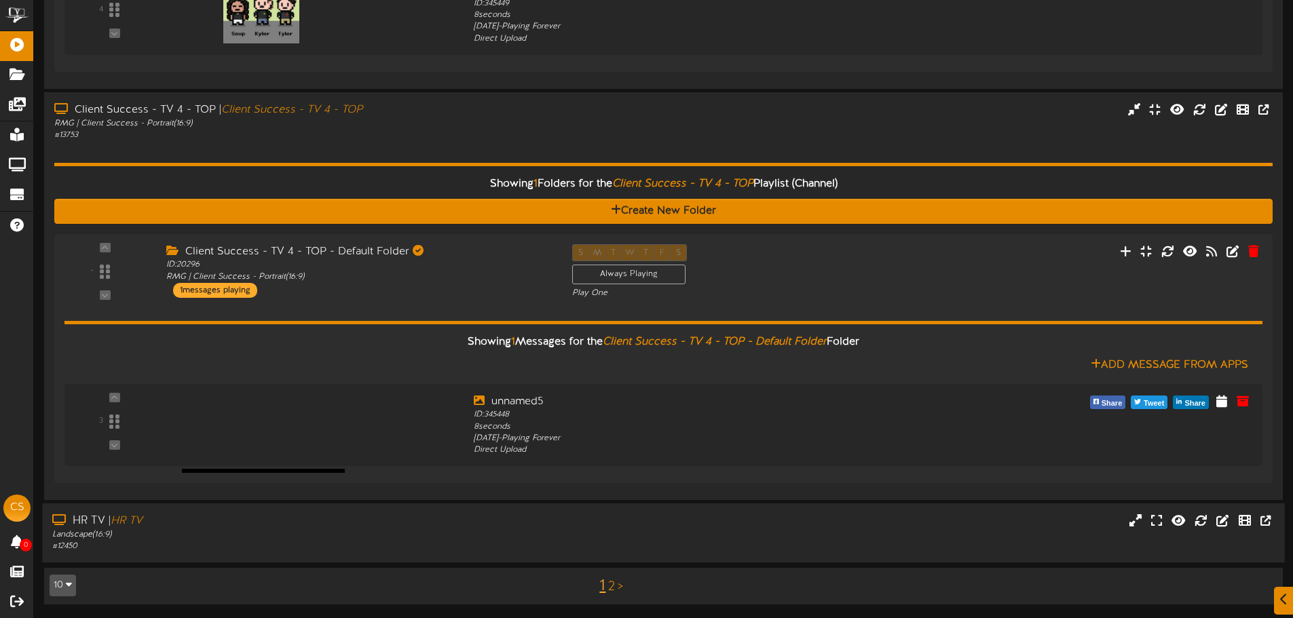
click at [352, 543] on div "# 12450" at bounding box center [300, 547] width 497 height 12
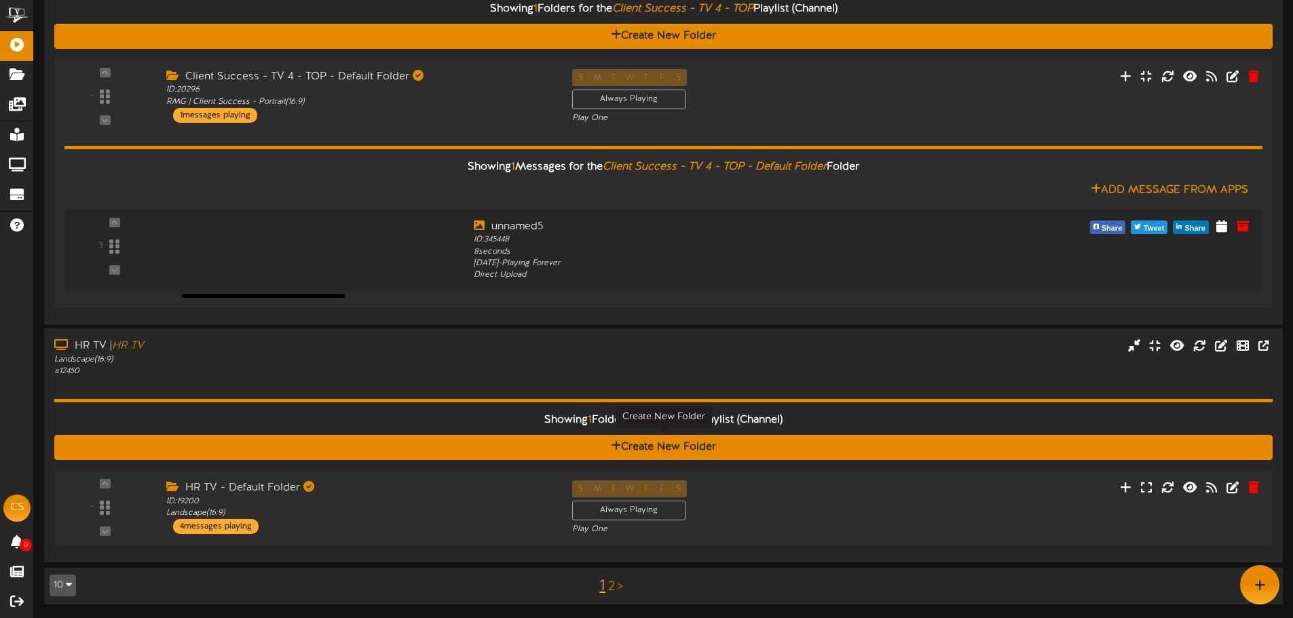
scroll to position [5620, 0]
click at [426, 502] on div "ID: 19200 Landscape ( 16:9 )" at bounding box center [354, 508] width 391 height 24
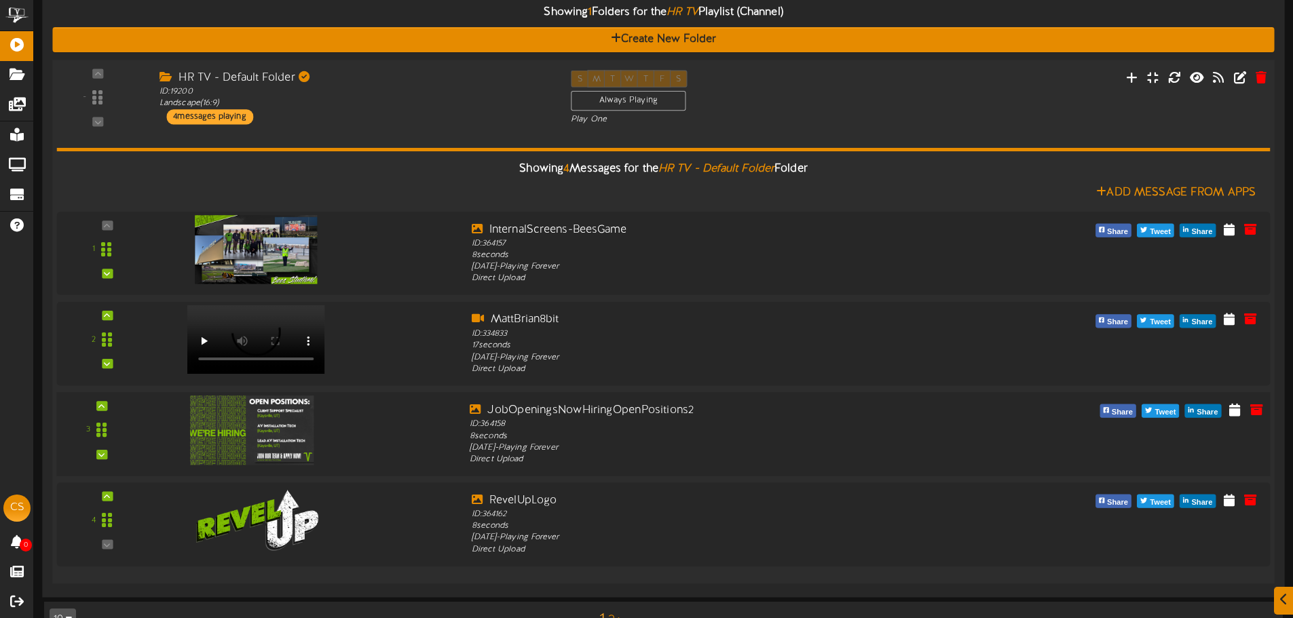
scroll to position [6061, 0]
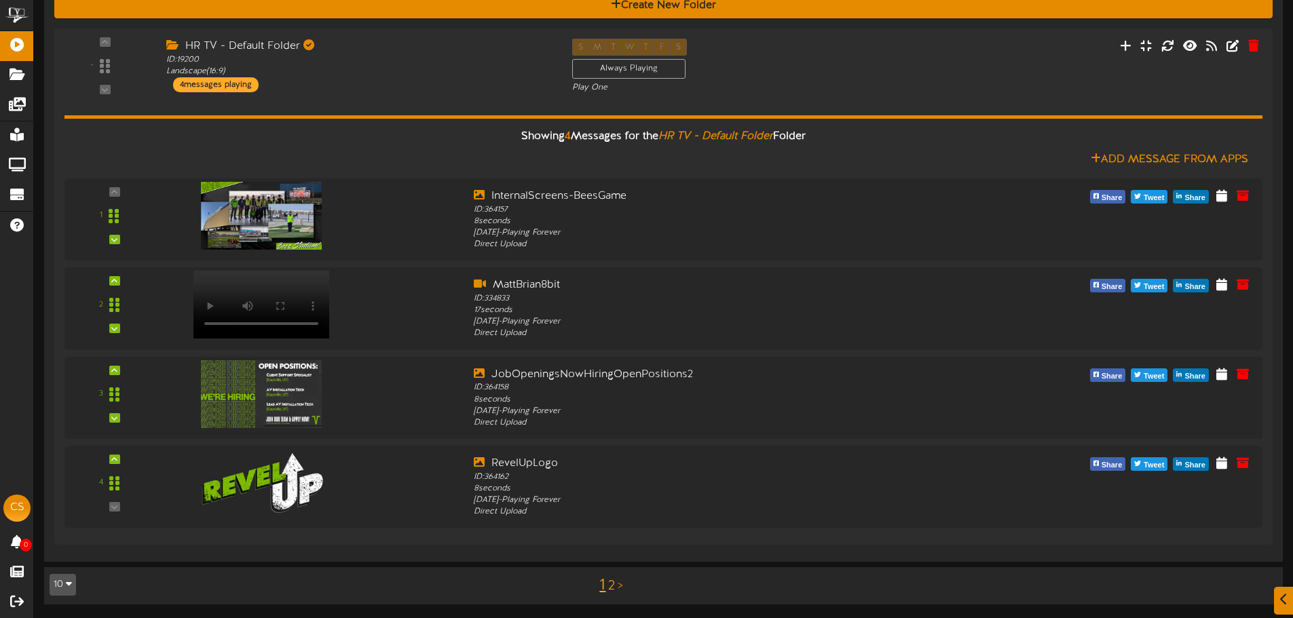
click at [609, 586] on link "2" at bounding box center [611, 586] width 7 height 15
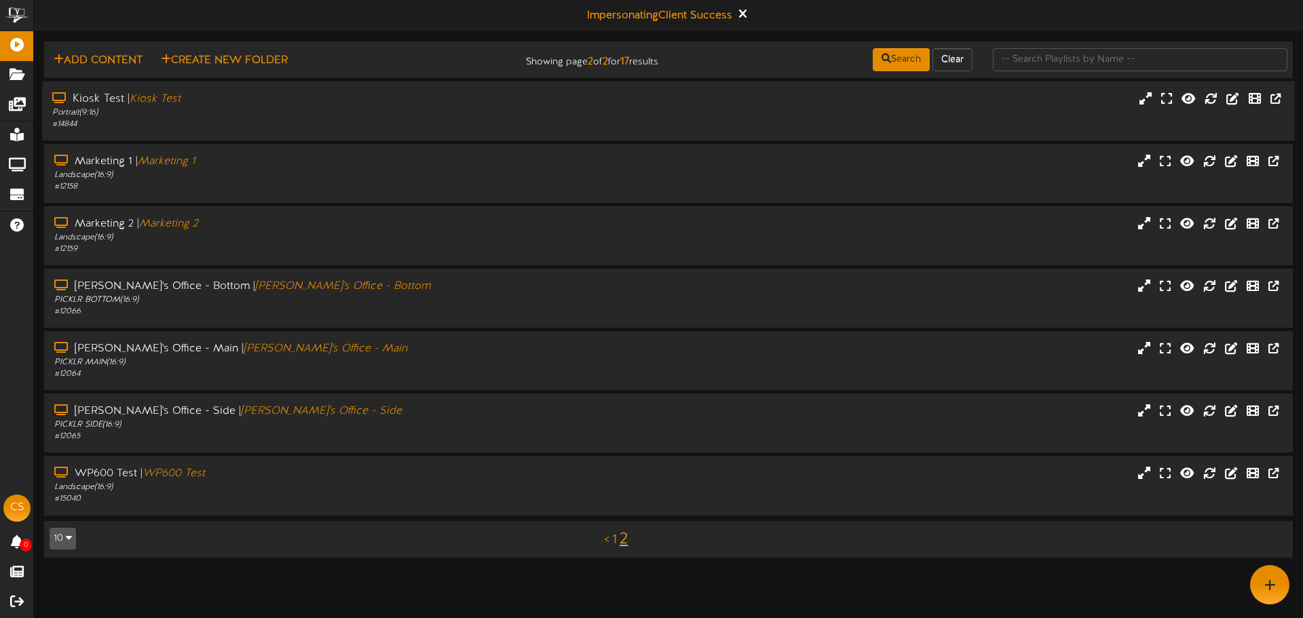
click at [266, 113] on div "Portrait ( 9:16 )" at bounding box center [302, 113] width 501 height 12
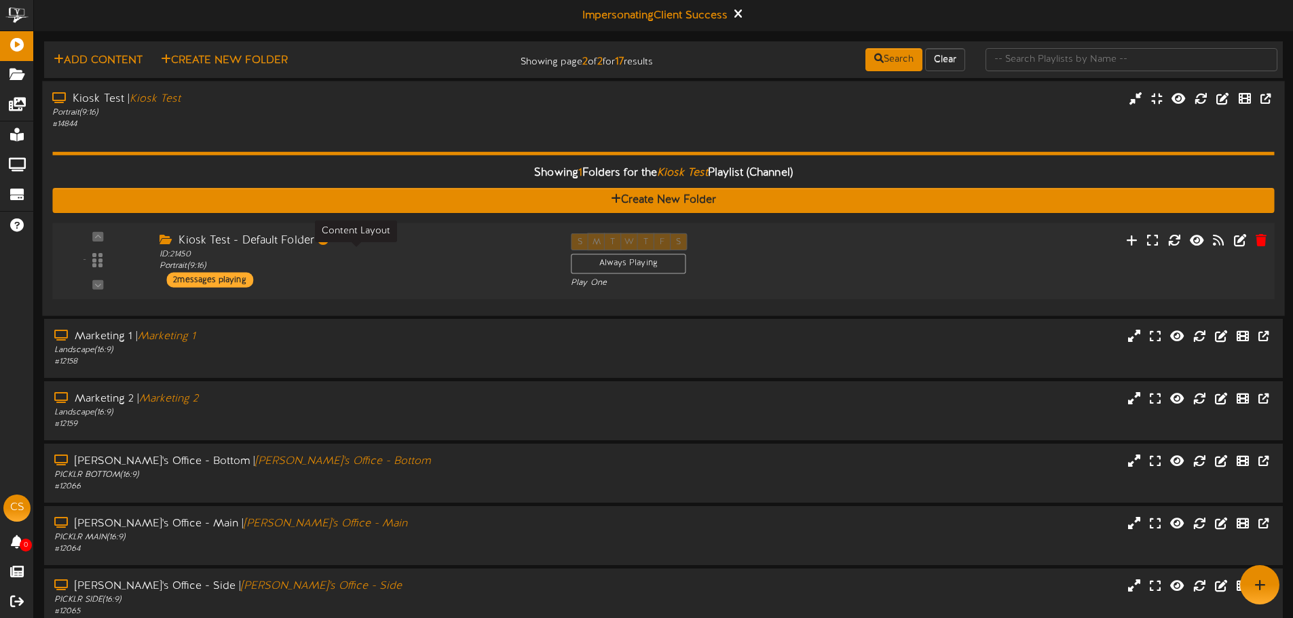
click at [427, 260] on div "ID: 21450 Portrait ( 9:16 )" at bounding box center [354, 260] width 391 height 24
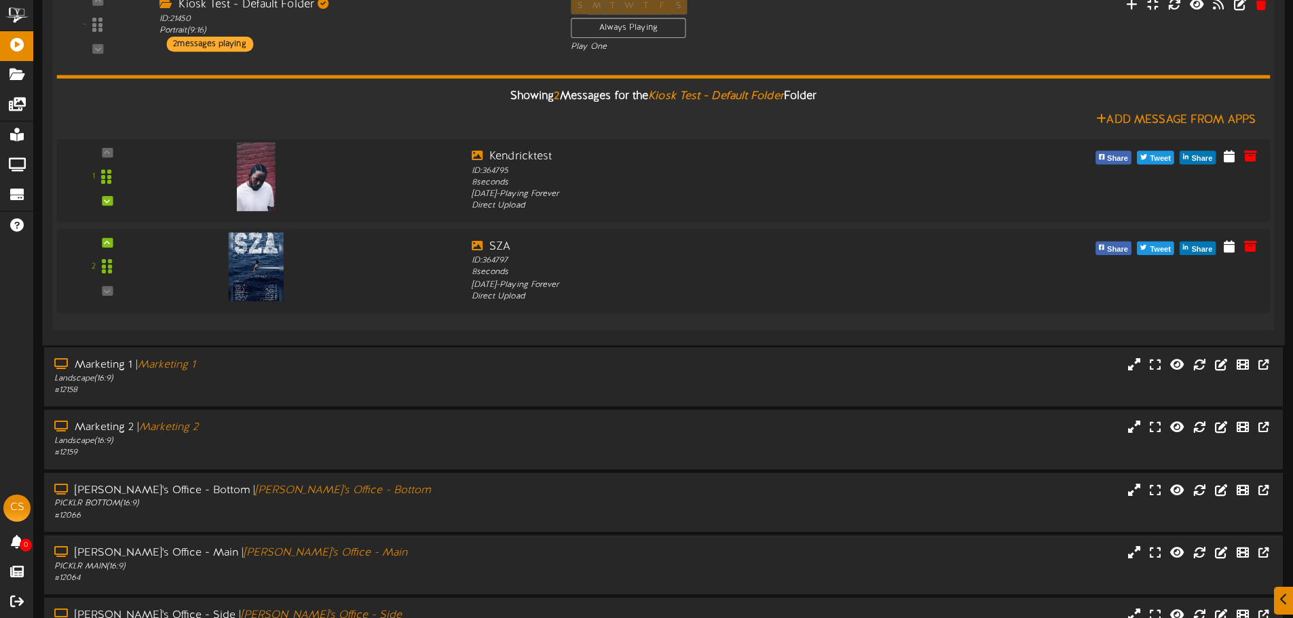
scroll to position [271, 0]
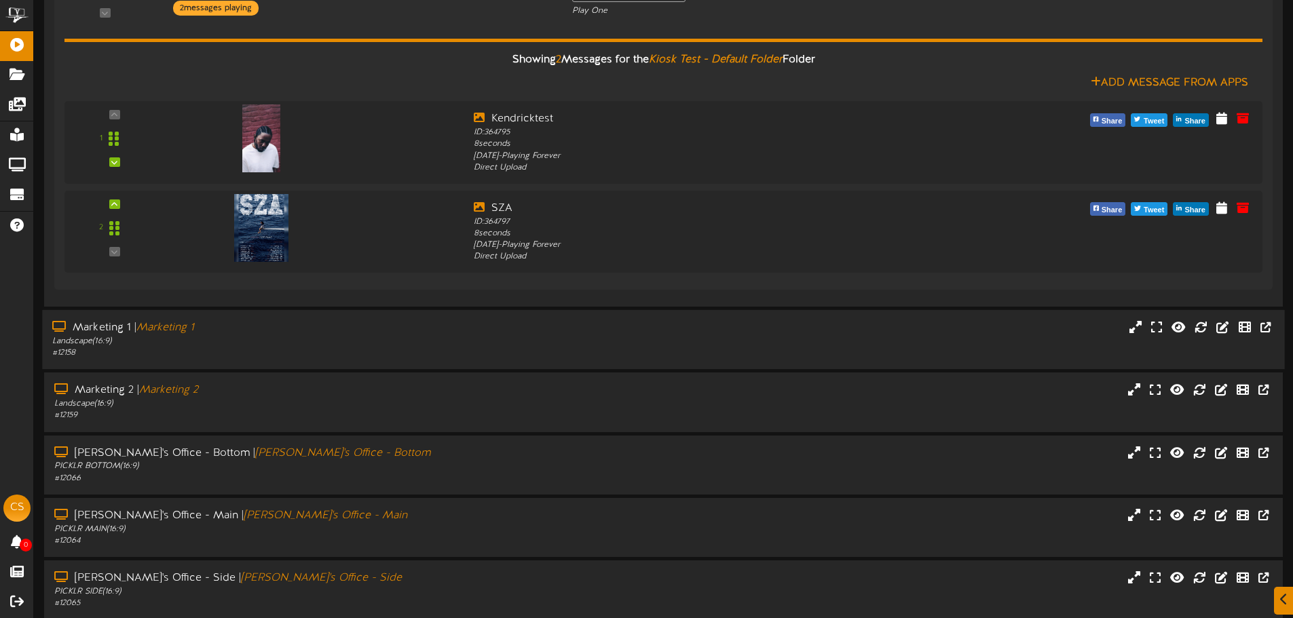
click at [373, 339] on div "Landscape ( 16:9 )" at bounding box center [300, 342] width 497 height 12
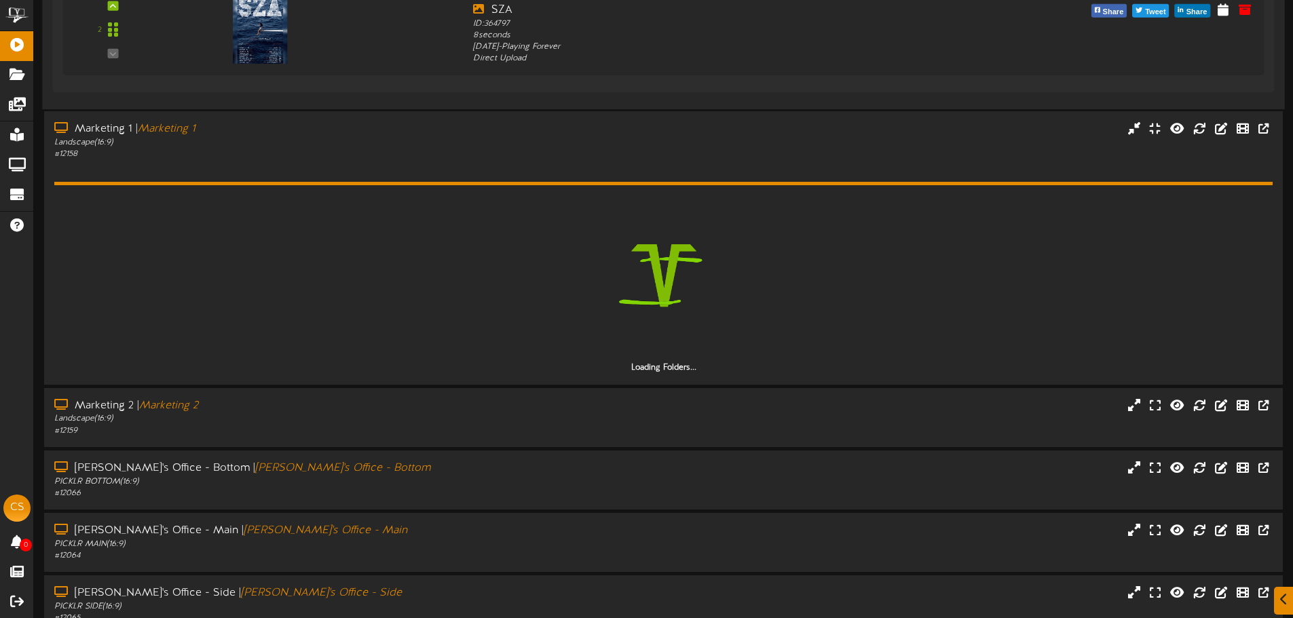
scroll to position [543, 0]
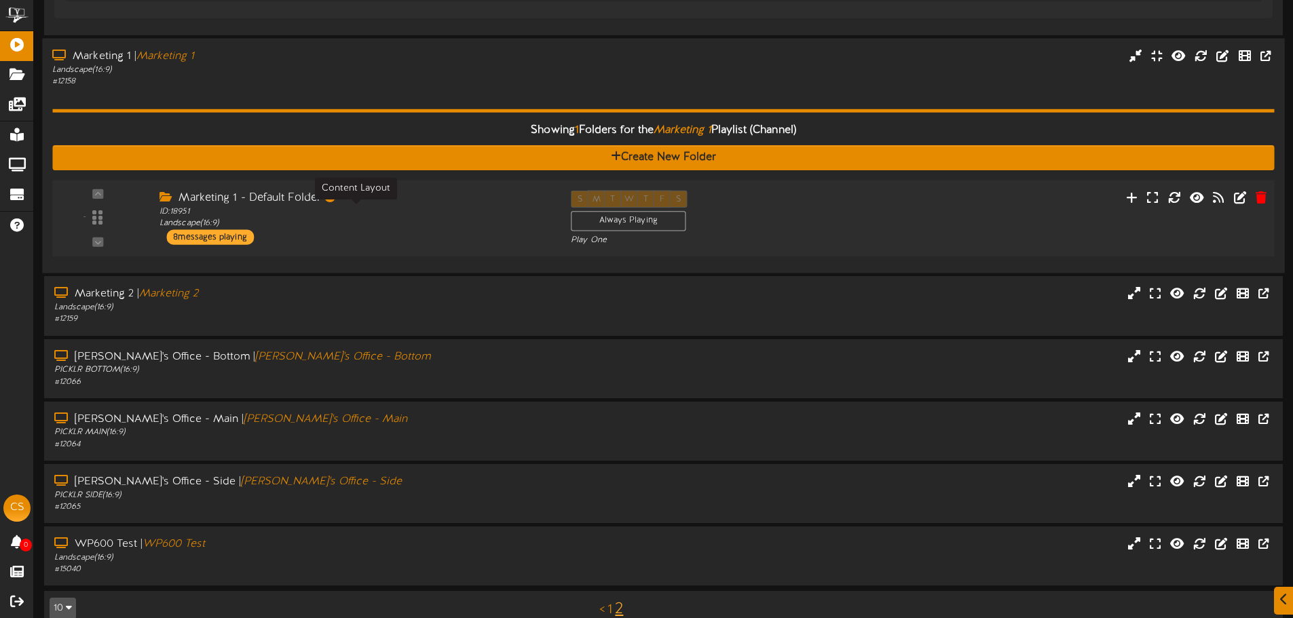
click at [401, 218] on div "ID: 18951 Landscape ( 16:9 )" at bounding box center [354, 218] width 391 height 24
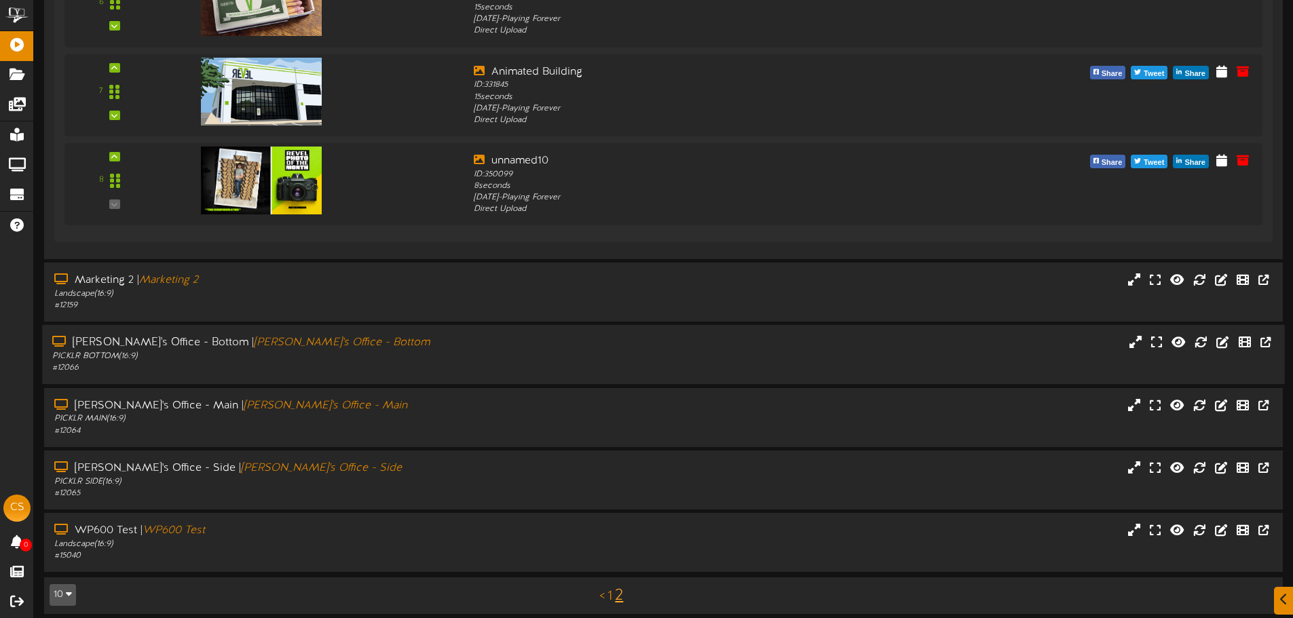
scroll to position [1357, 0]
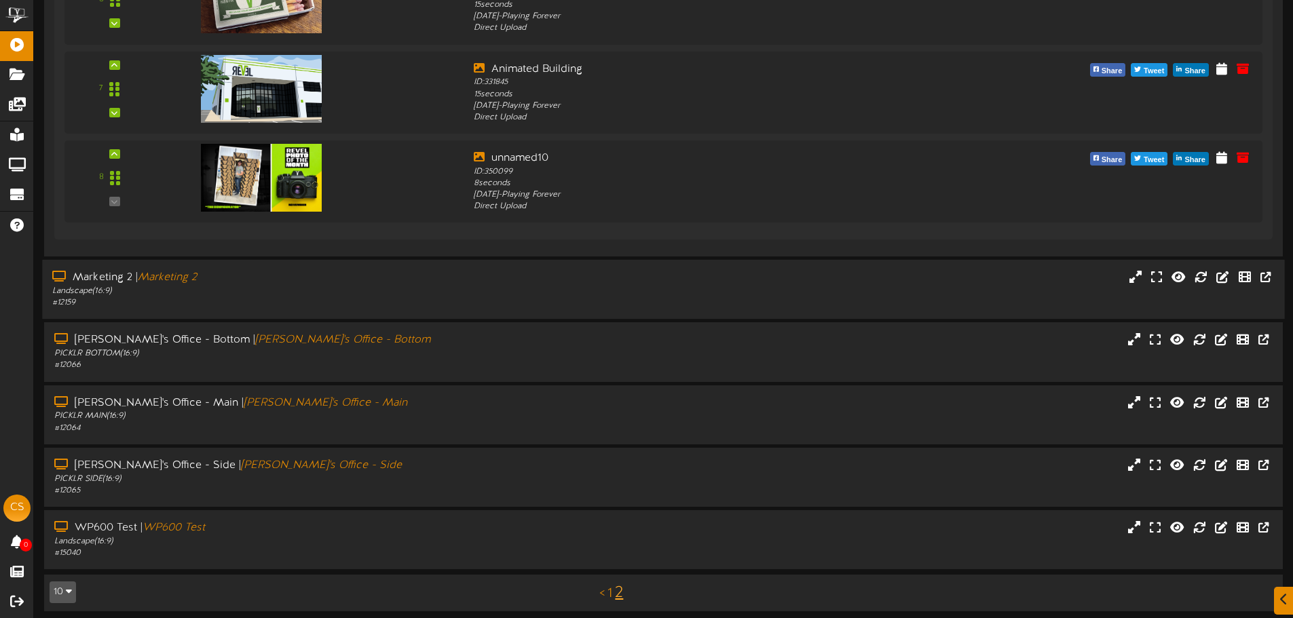
click at [410, 299] on div "# 12159" at bounding box center [300, 303] width 497 height 12
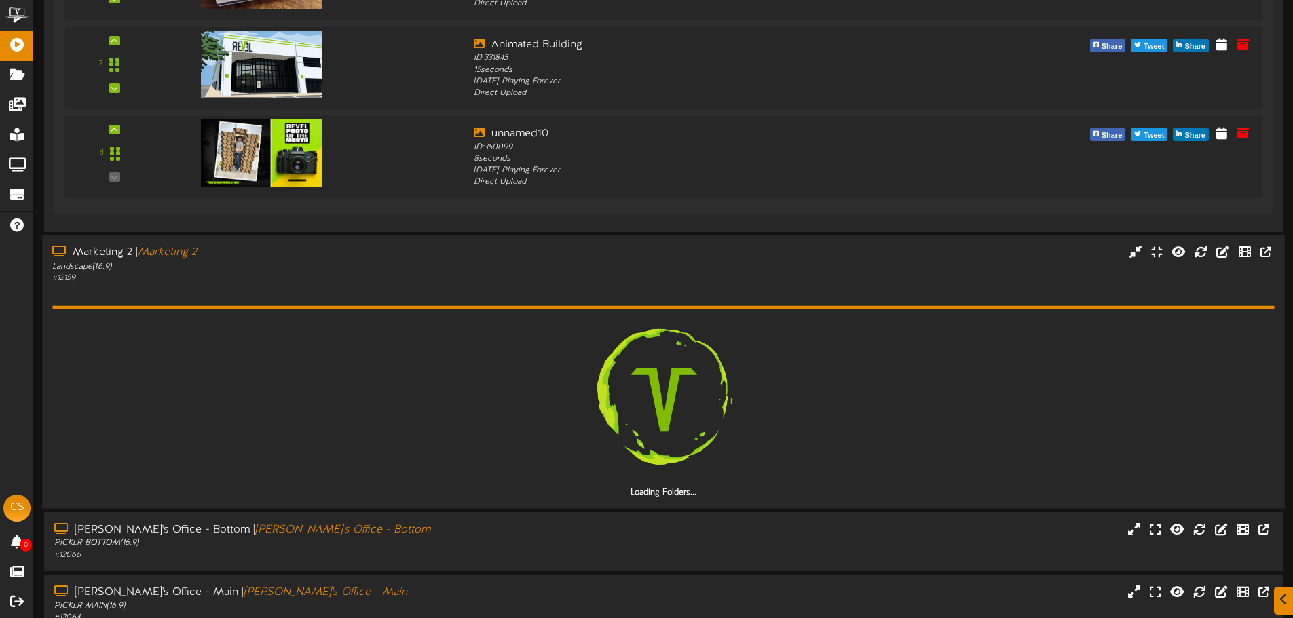
scroll to position [1425, 0]
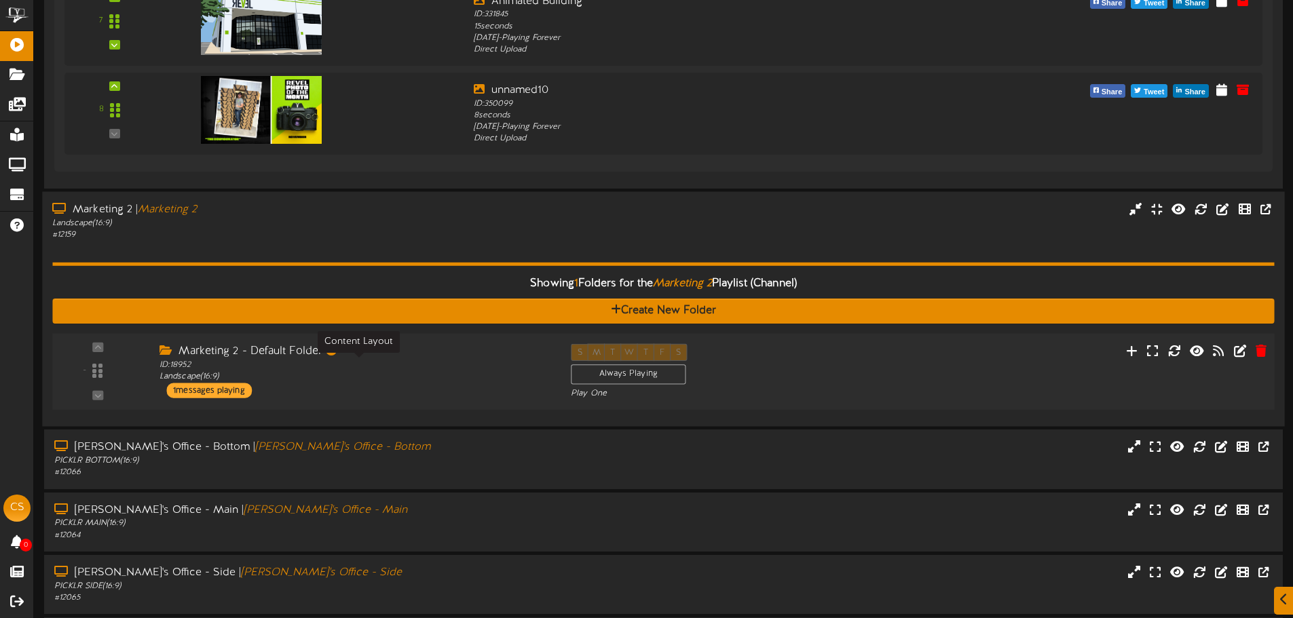
click at [401, 376] on div "ID: 18952 Landscape ( 16:9 )" at bounding box center [354, 372] width 391 height 24
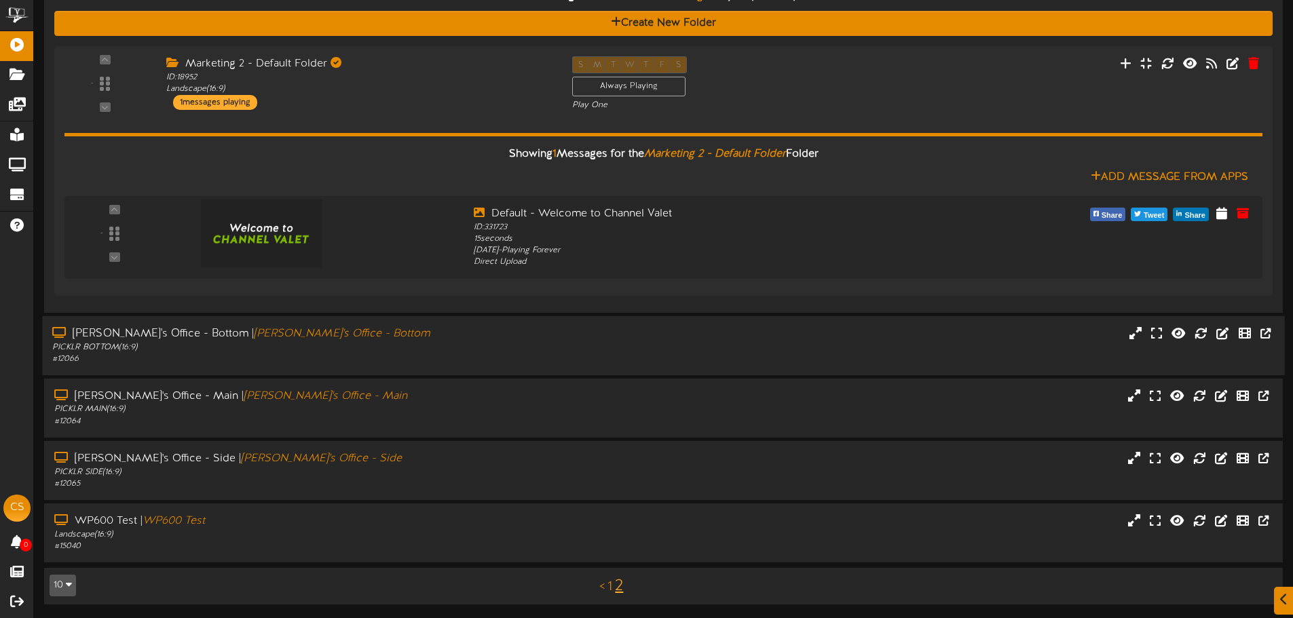
click at [396, 358] on div "# 12066" at bounding box center [300, 360] width 497 height 12
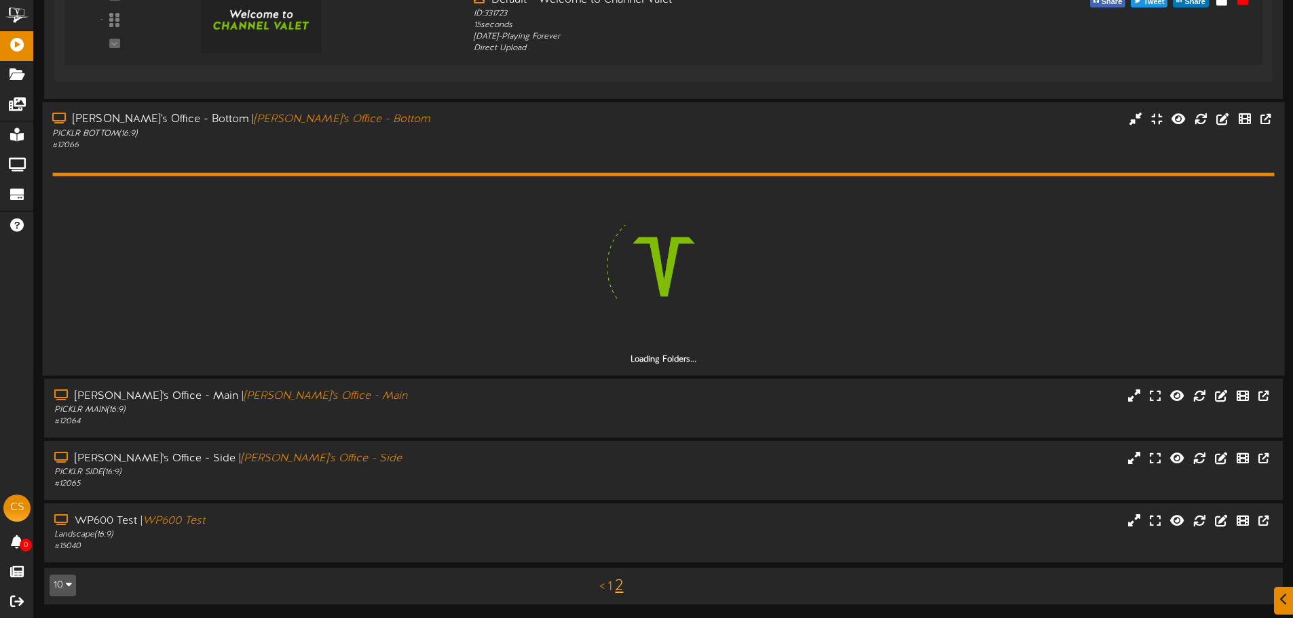
scroll to position [1888, 0]
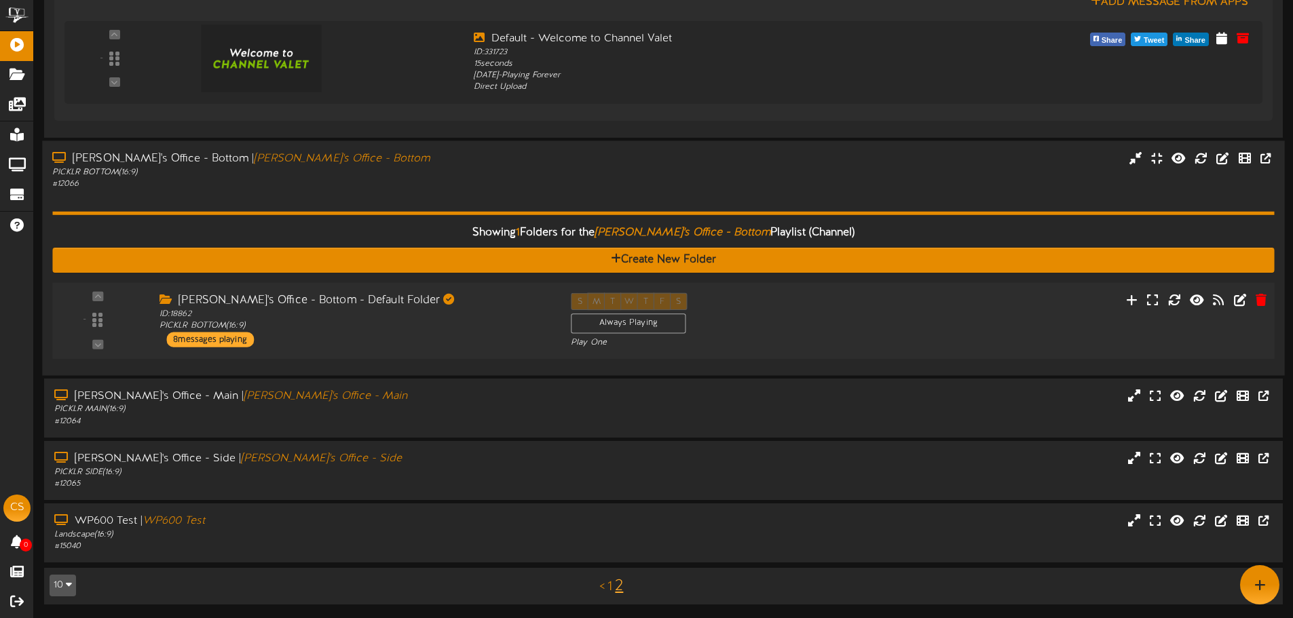
click at [424, 345] on div "Natalie's Office - Bottom - Default Folder ID: 18862 PICKLR BOTTOM ( 16:9 ) 8 m…" at bounding box center [354, 319] width 411 height 54
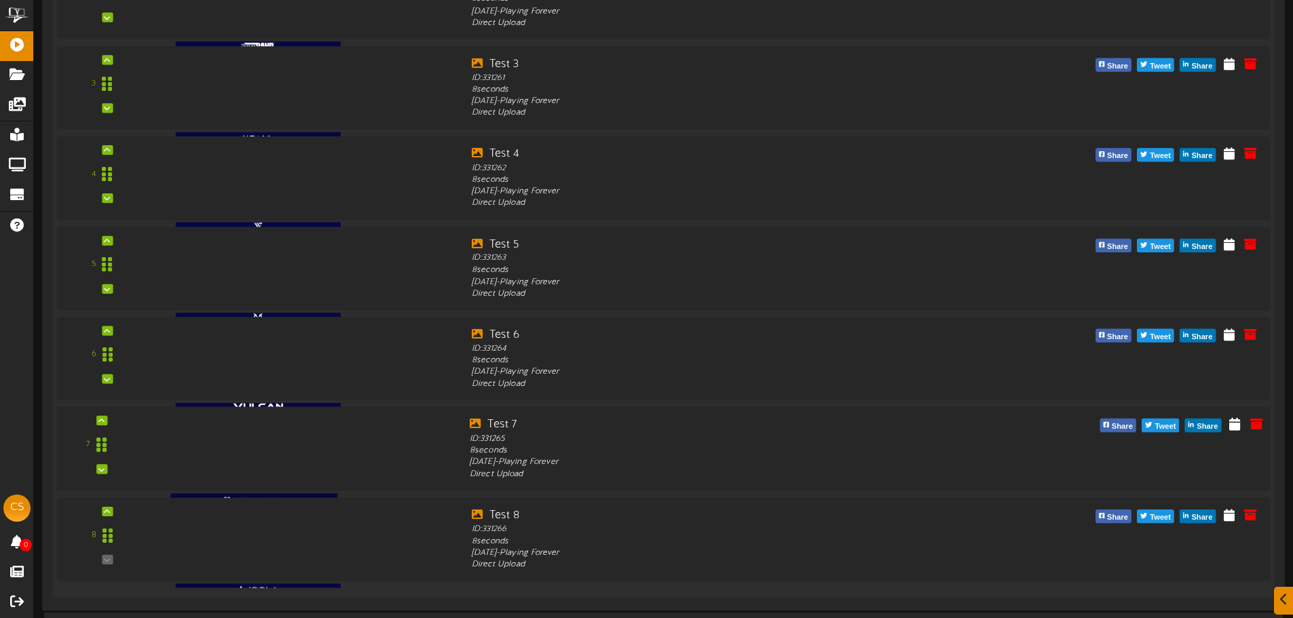
scroll to position [2686, 0]
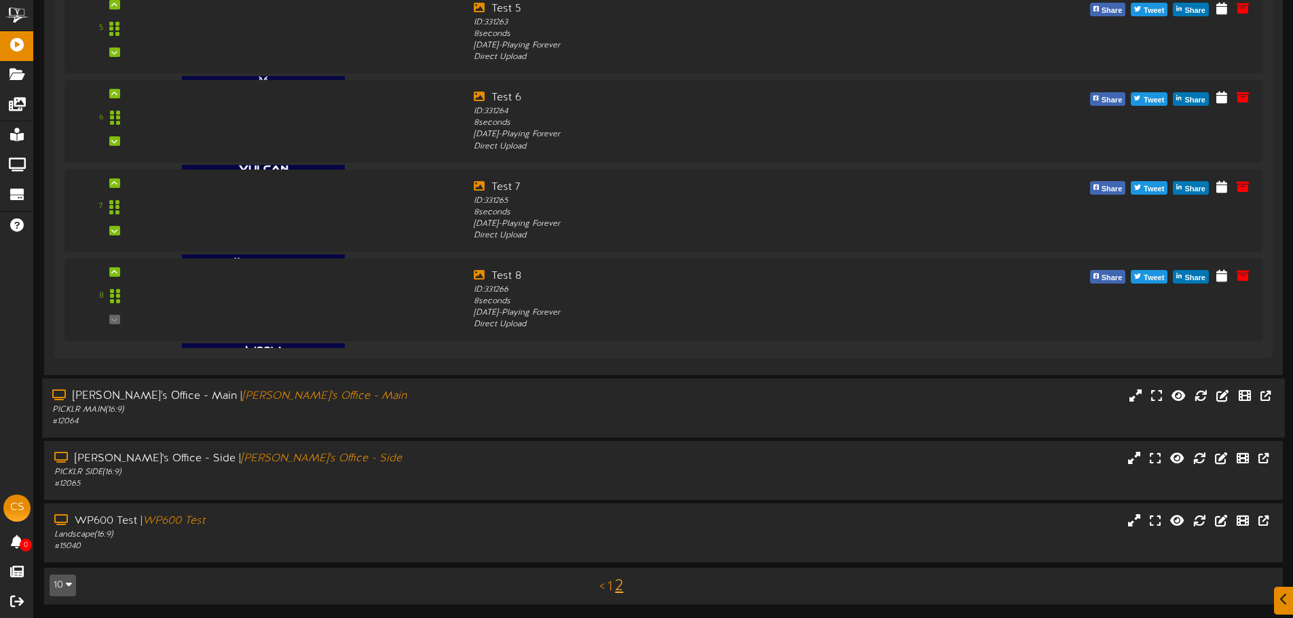
click at [392, 411] on div "PICKLR MAIN ( 16:9 )" at bounding box center [300, 410] width 497 height 12
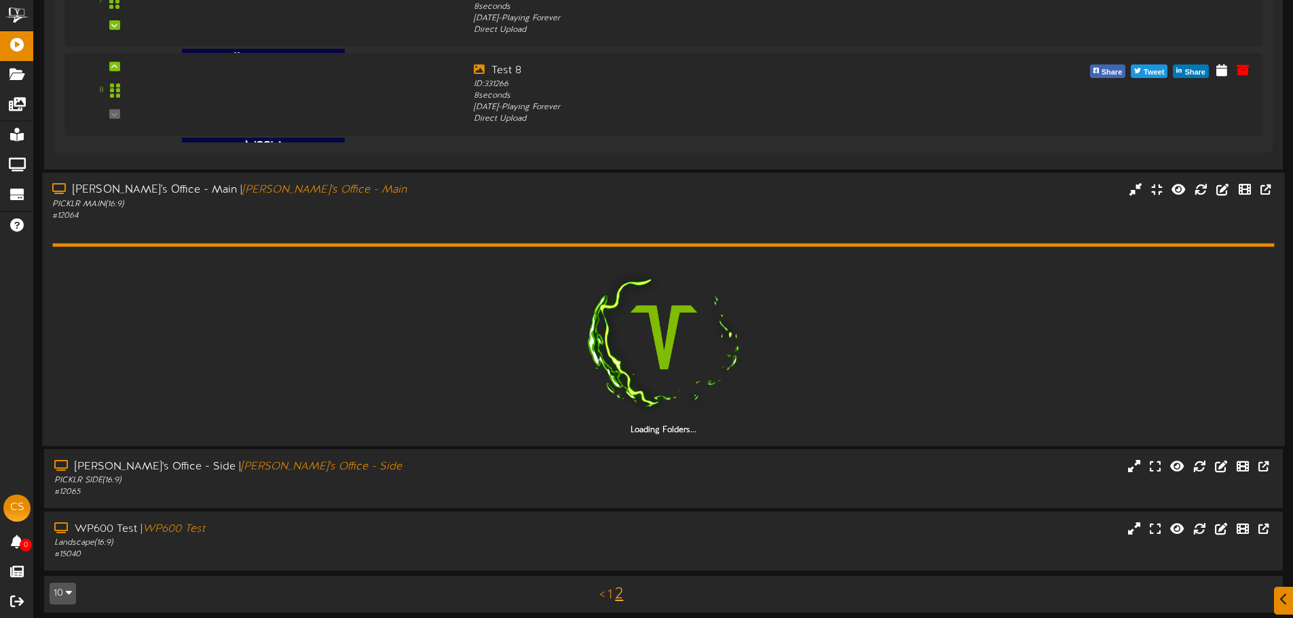
scroll to position [2899, 0]
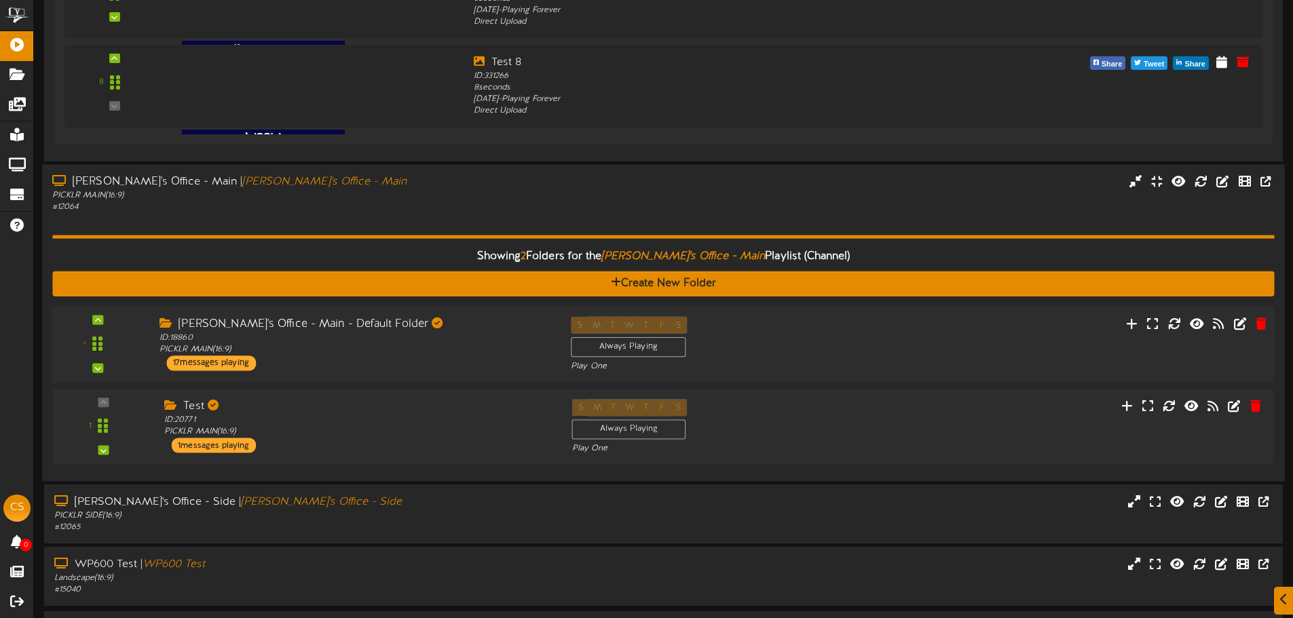
click at [387, 365] on div "Natalie's Office - Main - Default Folder ID: 18860 PICKLR MAIN ( 16:9 ) 17 mess…" at bounding box center [354, 343] width 411 height 54
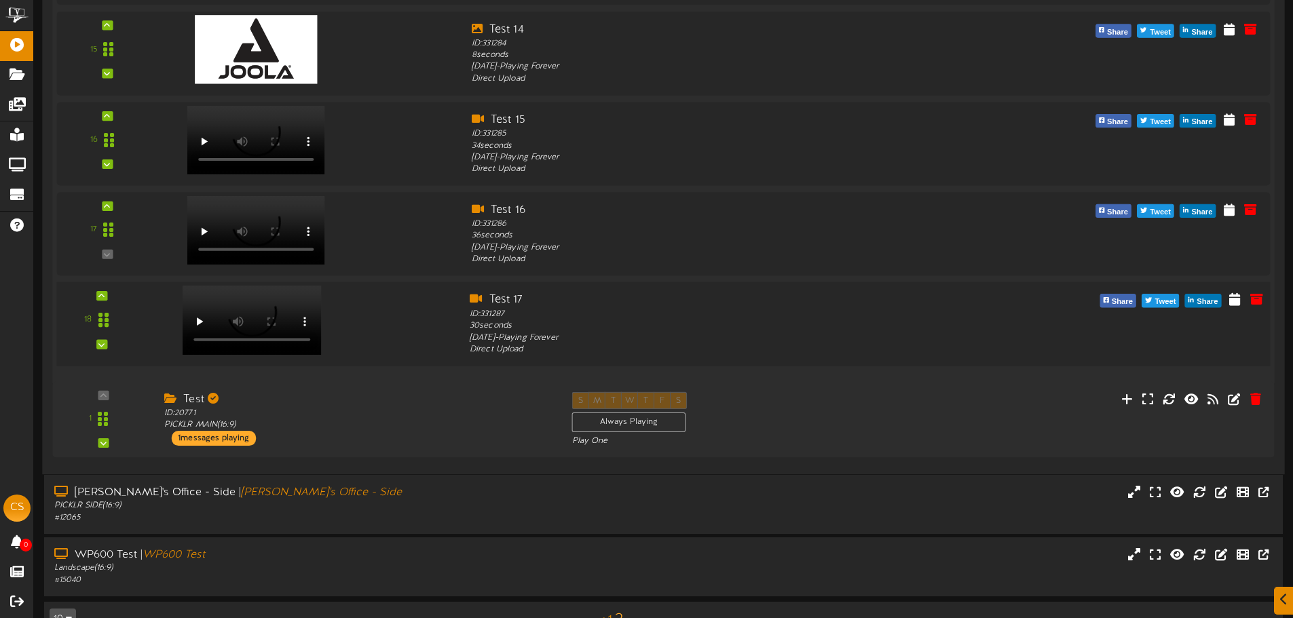
scroll to position [4543, 0]
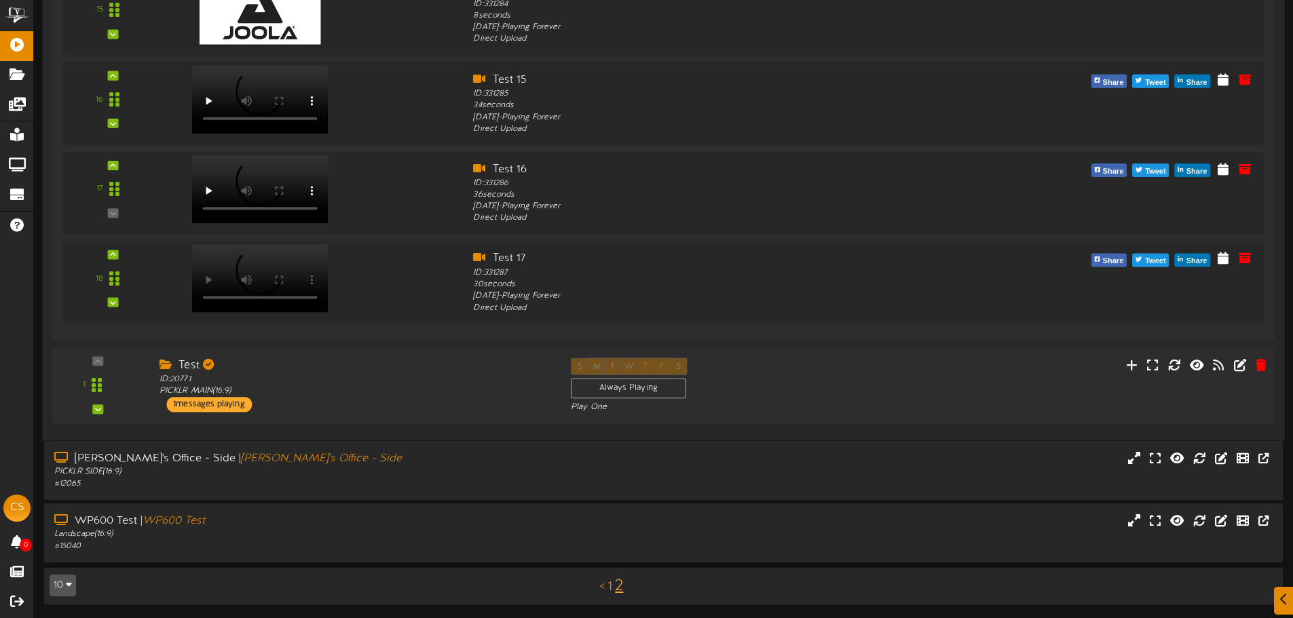
click at [371, 400] on div "Test ID: 20771 PICKLR MAIN ( 16:9 ) 1 messages playing" at bounding box center [354, 385] width 411 height 54
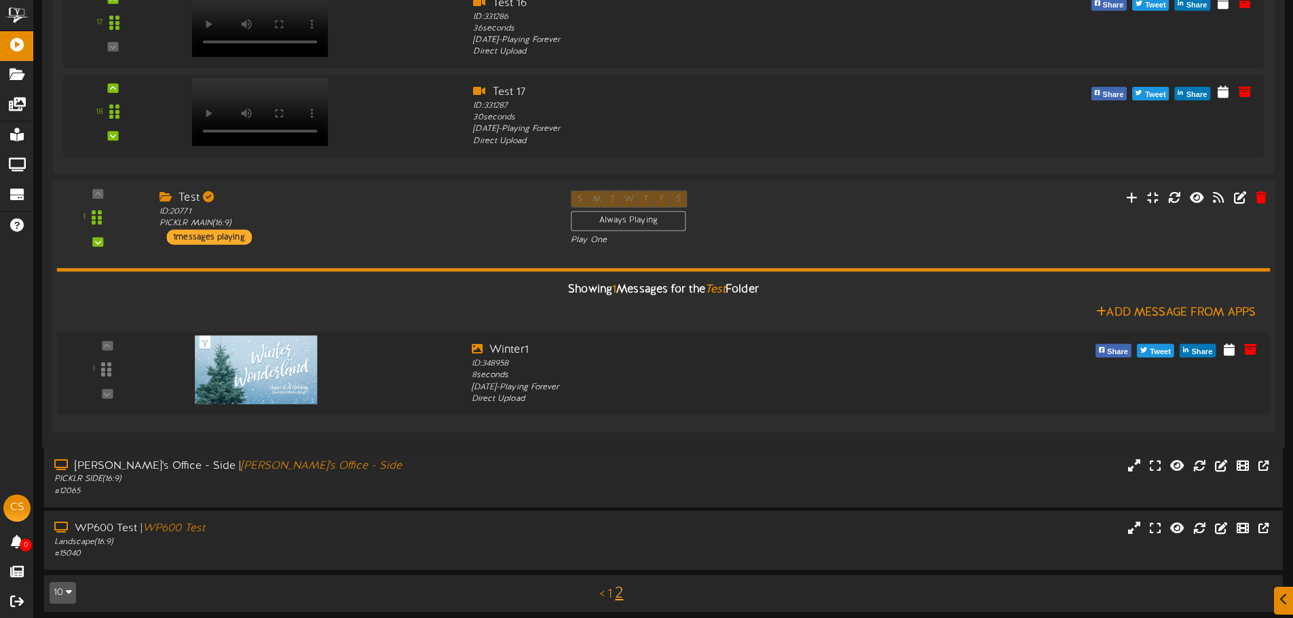
scroll to position [4717, 0]
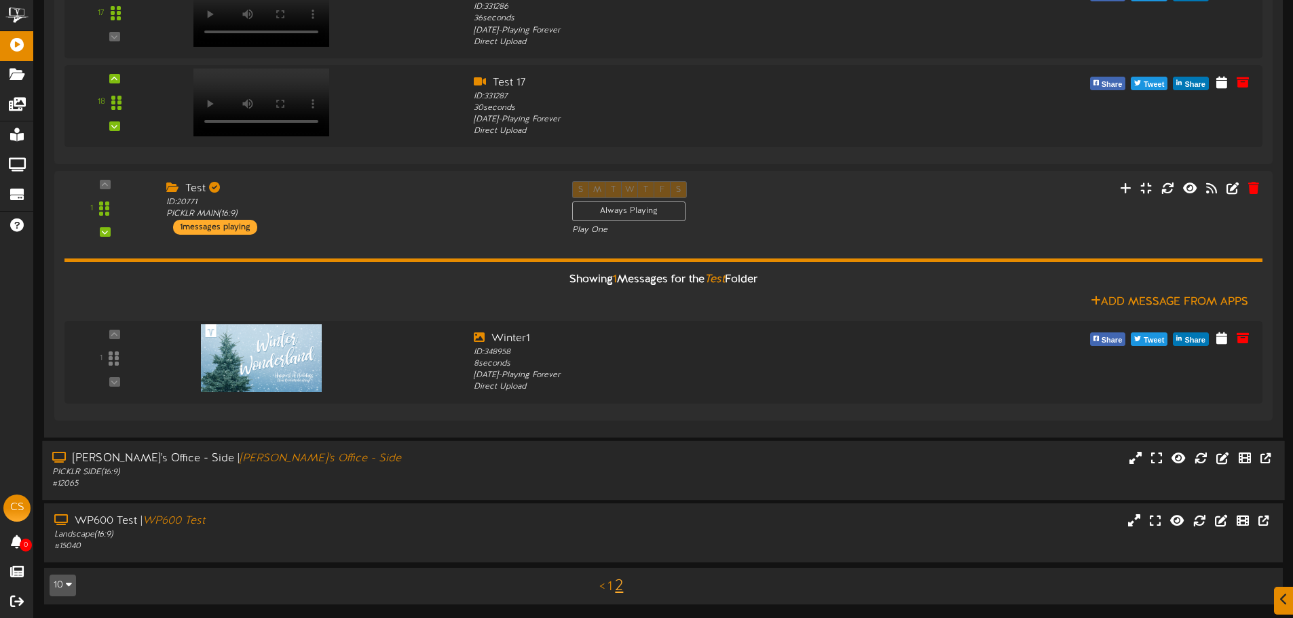
click at [369, 461] on div "Natalie's Office - Side | Natalie's Office - Side" at bounding box center [300, 459] width 497 height 16
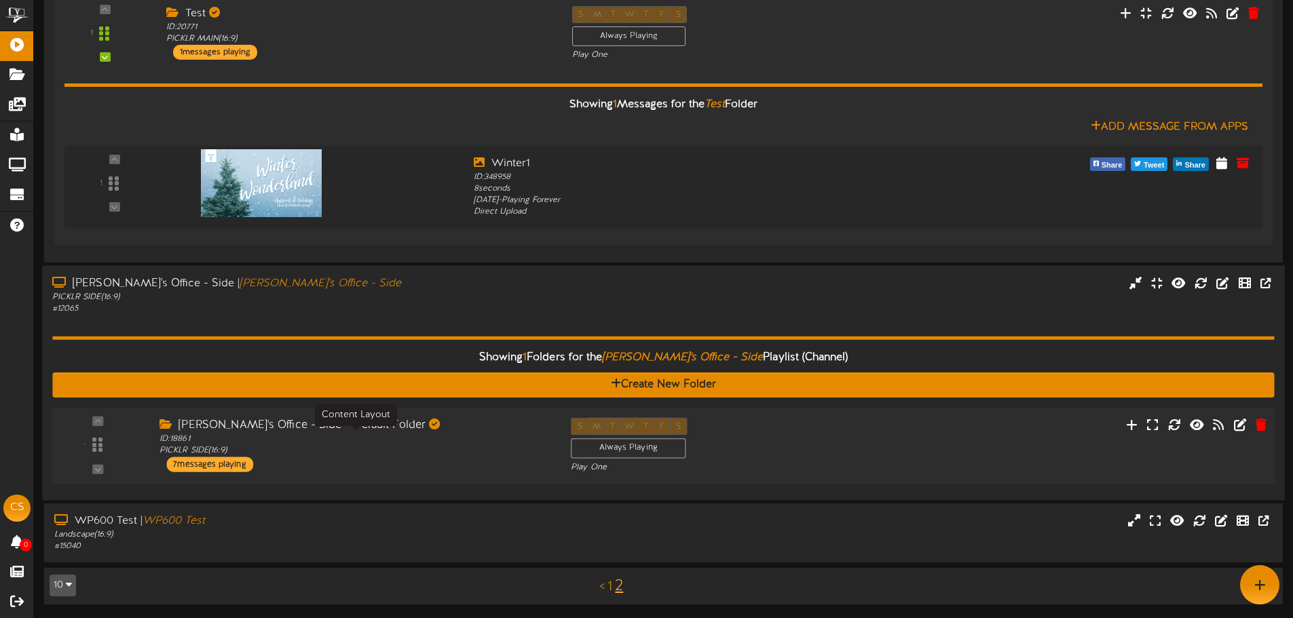
click at [466, 459] on div "Natalie's Office - Side - Default Folder ID: 18861 PICKLR SIDE ( 16:9 ) 7 messa…" at bounding box center [354, 444] width 411 height 54
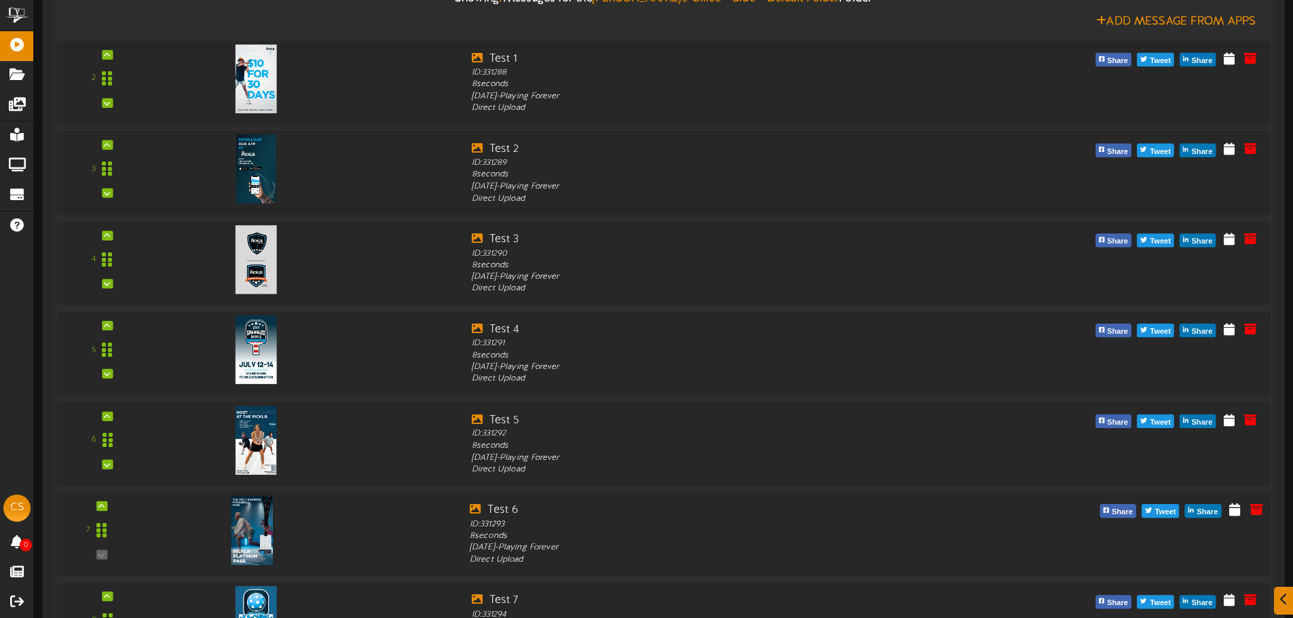
scroll to position [5601, 0]
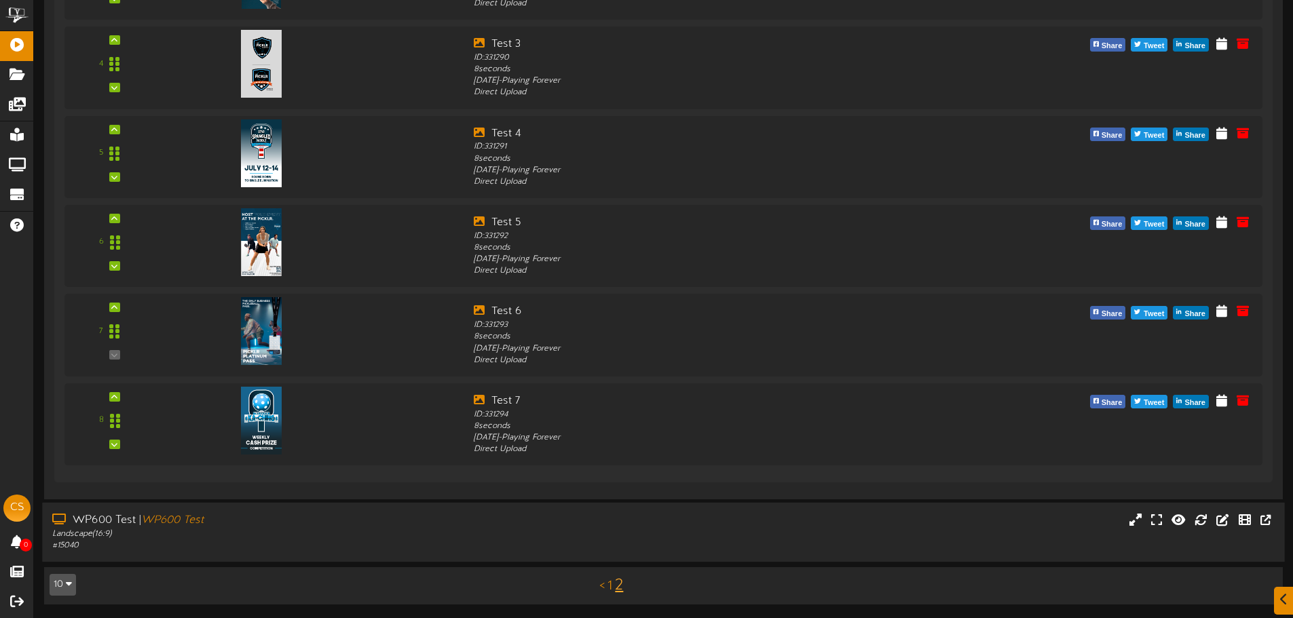
click at [379, 529] on div "Landscape ( 16:9 )" at bounding box center [300, 535] width 497 height 12
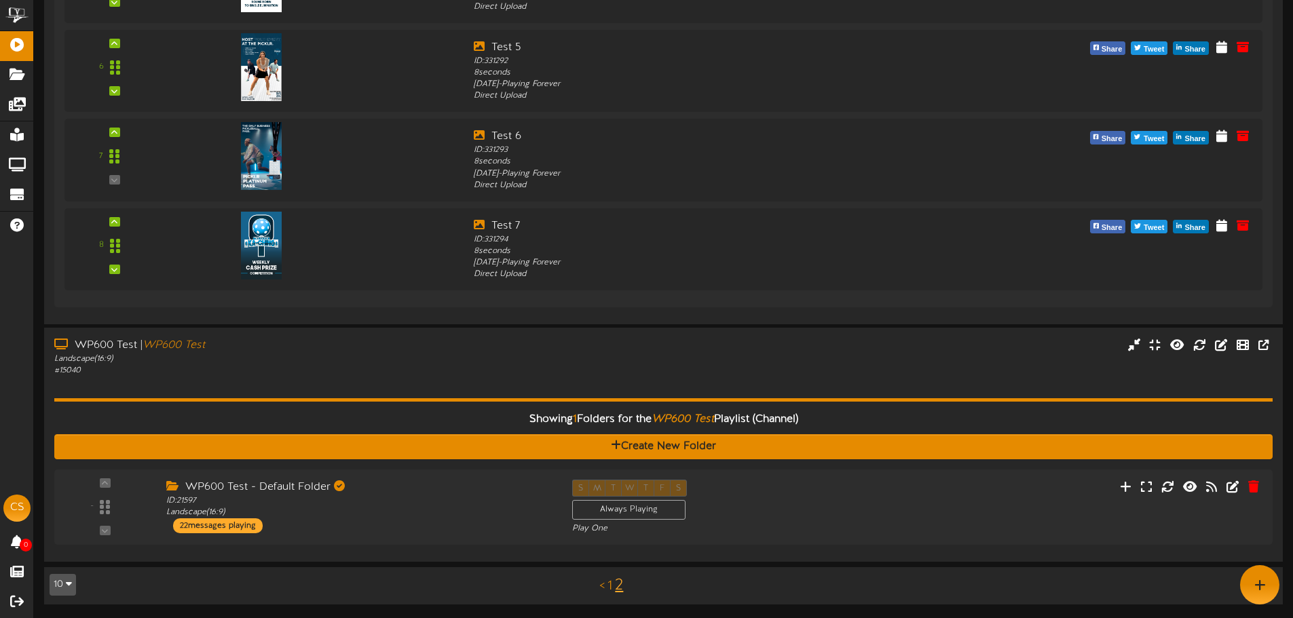
scroll to position [5776, 0]
click at [427, 511] on div "ID: 21597 Landscape ( 16:9 )" at bounding box center [354, 507] width 391 height 24
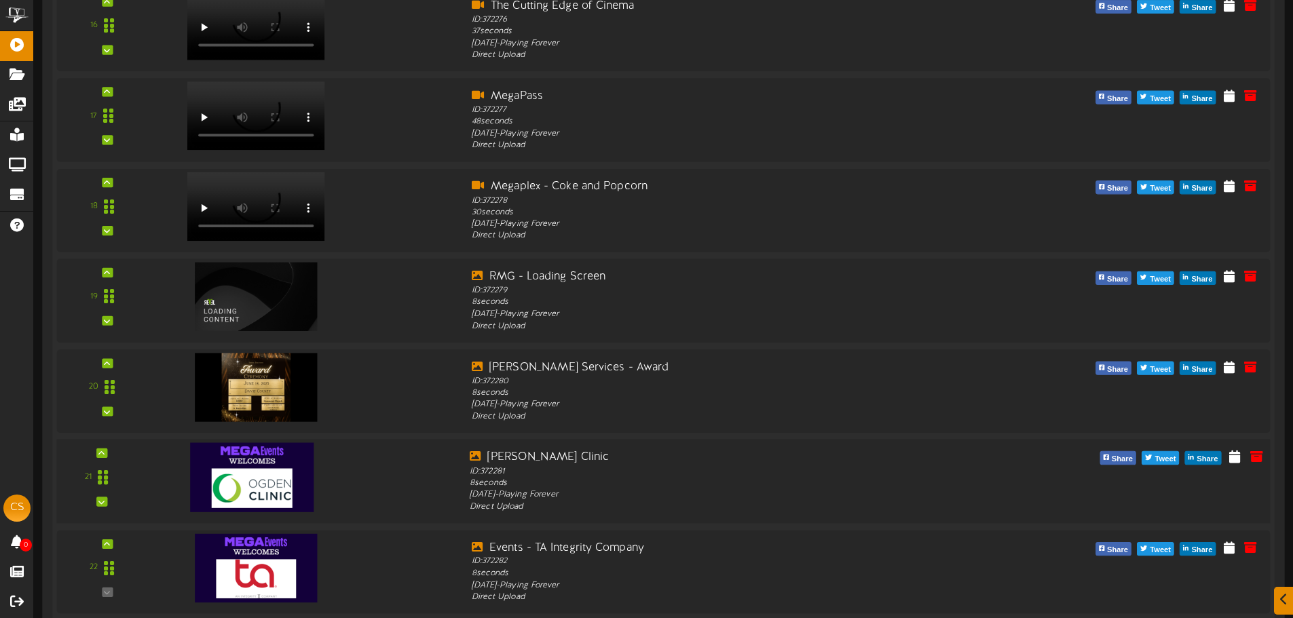
scroll to position [7822, 0]
